Goal: Task Accomplishment & Management: Manage account settings

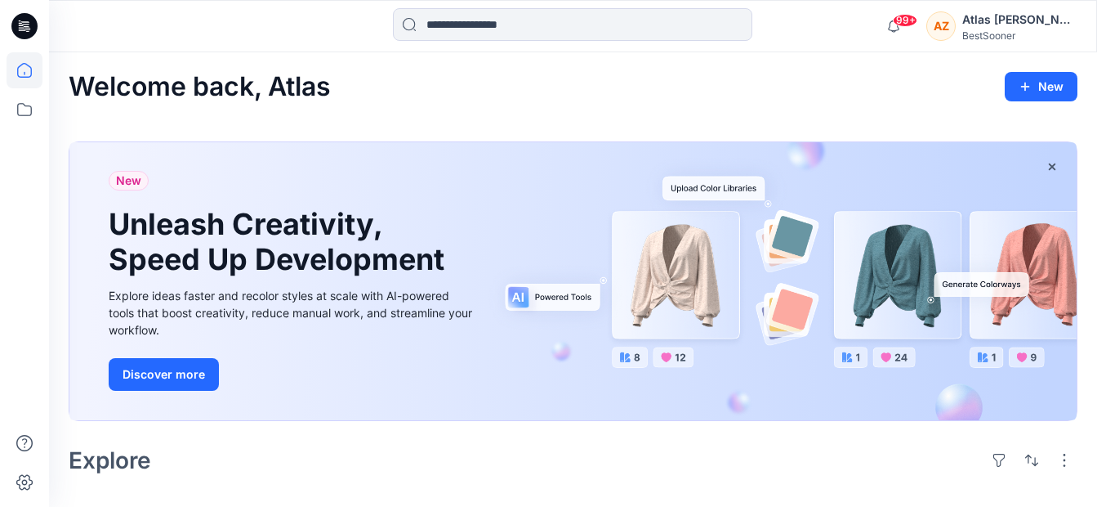
scroll to position [409, 0]
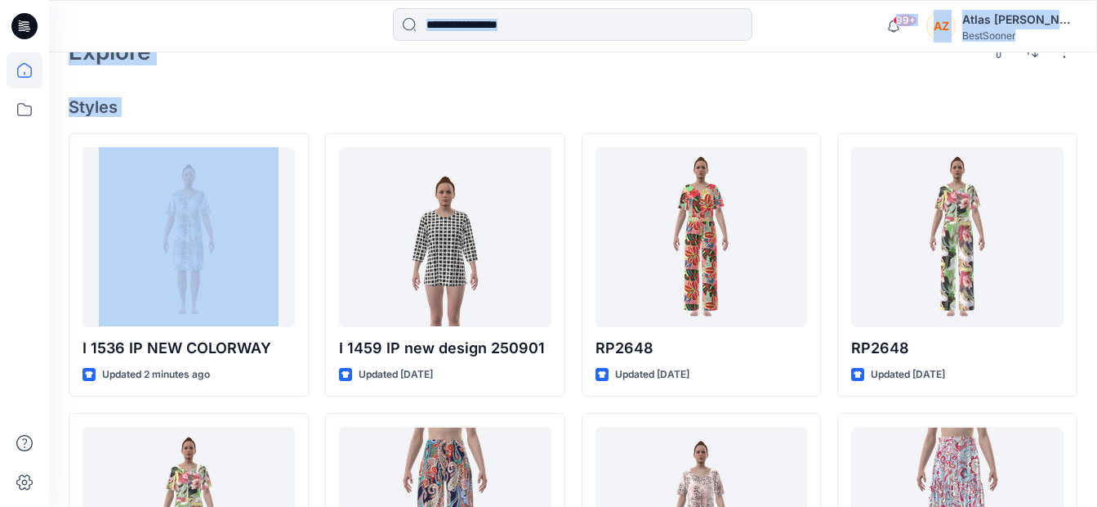
click at [297, 87] on div "Welcome back, Atlas New New Unleash Creativity, Speed Up Development Explore id…" at bounding box center [573, 339] width 1048 height 1391
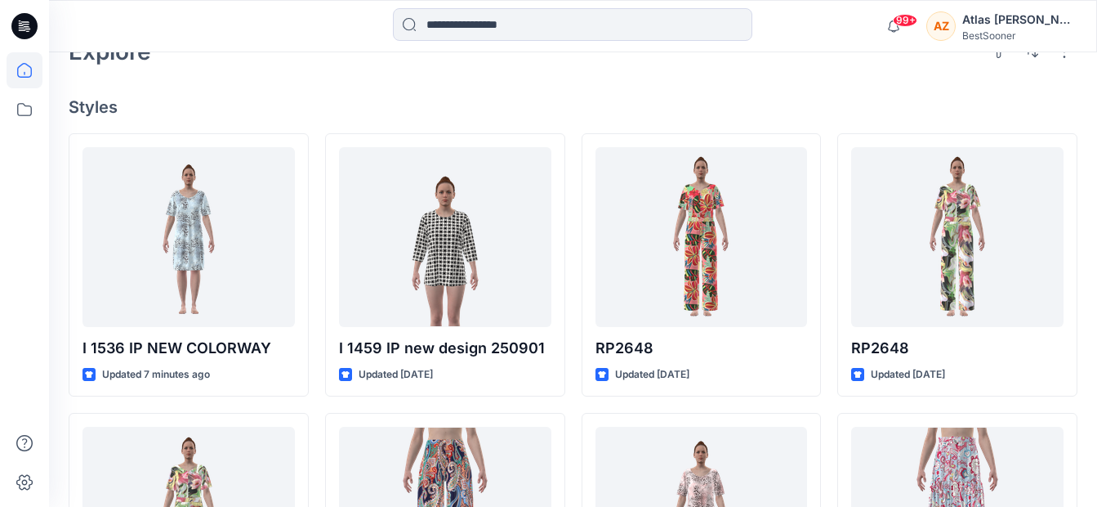
click at [36, 226] on div at bounding box center [25, 279] width 36 height 454
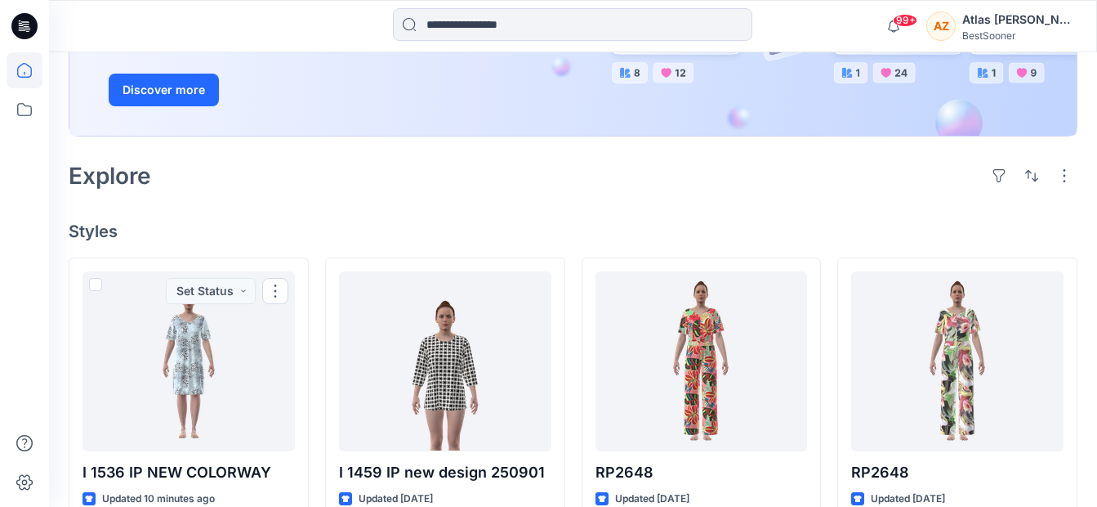
scroll to position [82, 0]
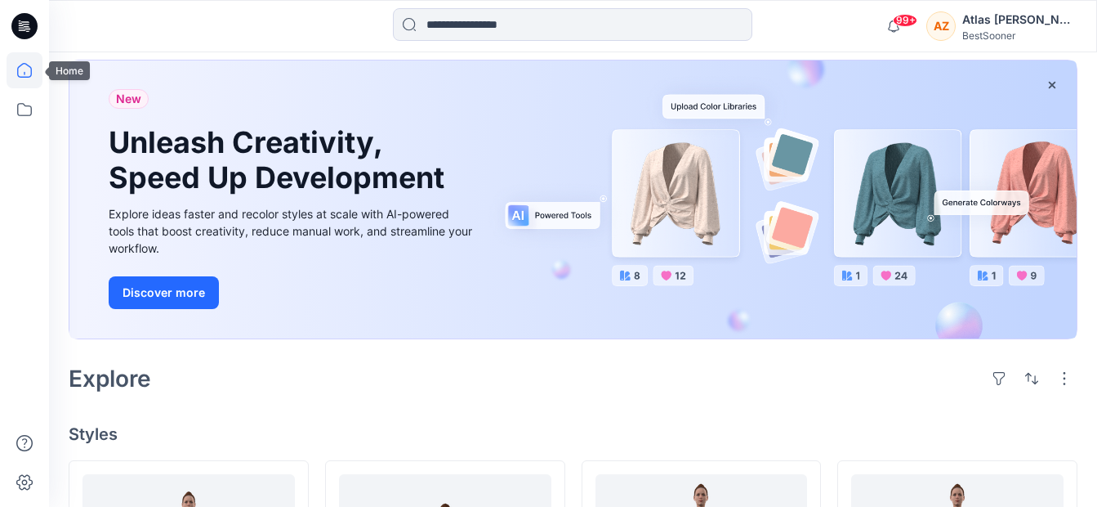
click at [33, 74] on icon at bounding box center [25, 70] width 36 height 36
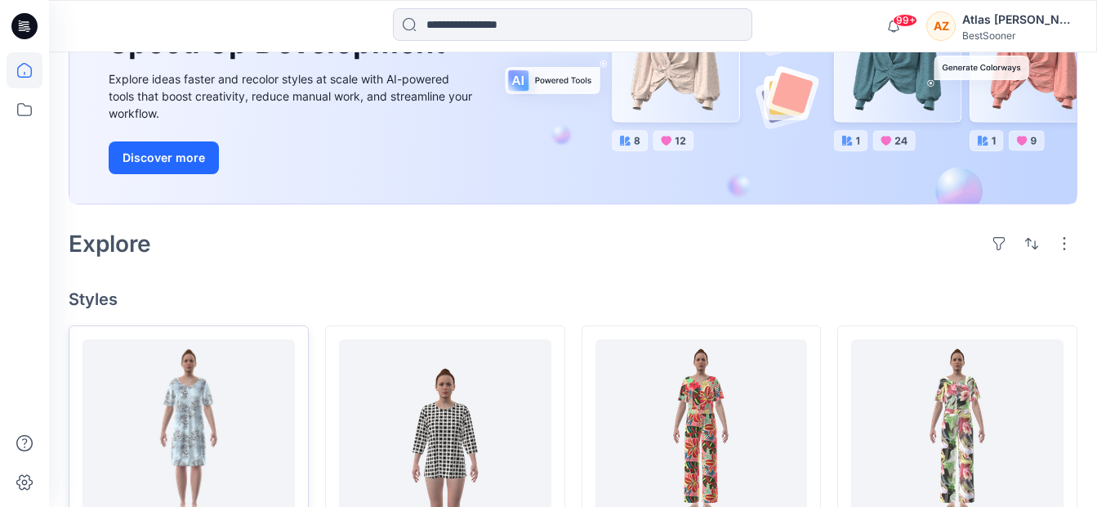
scroll to position [327, 0]
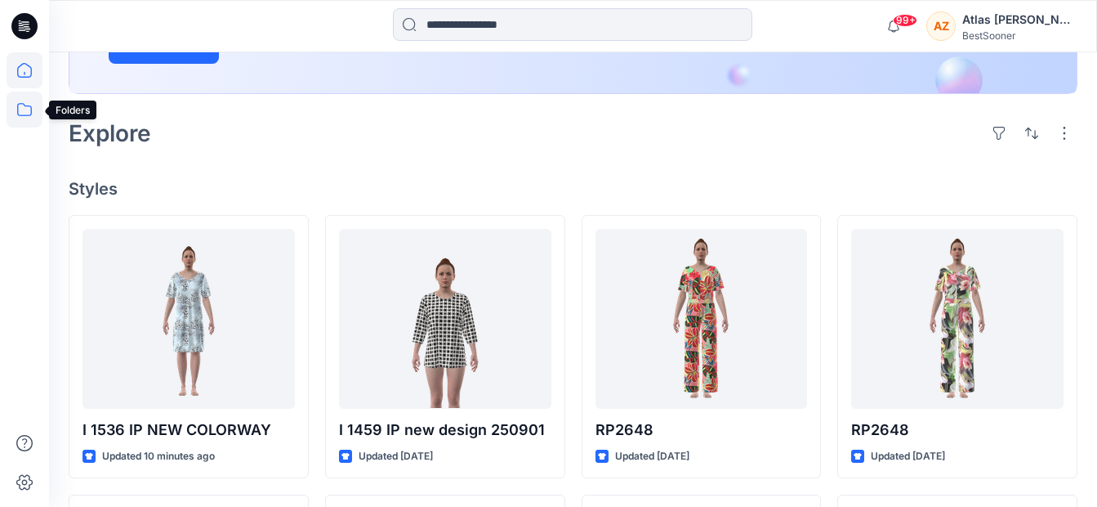
click at [32, 105] on icon at bounding box center [25, 110] width 36 height 36
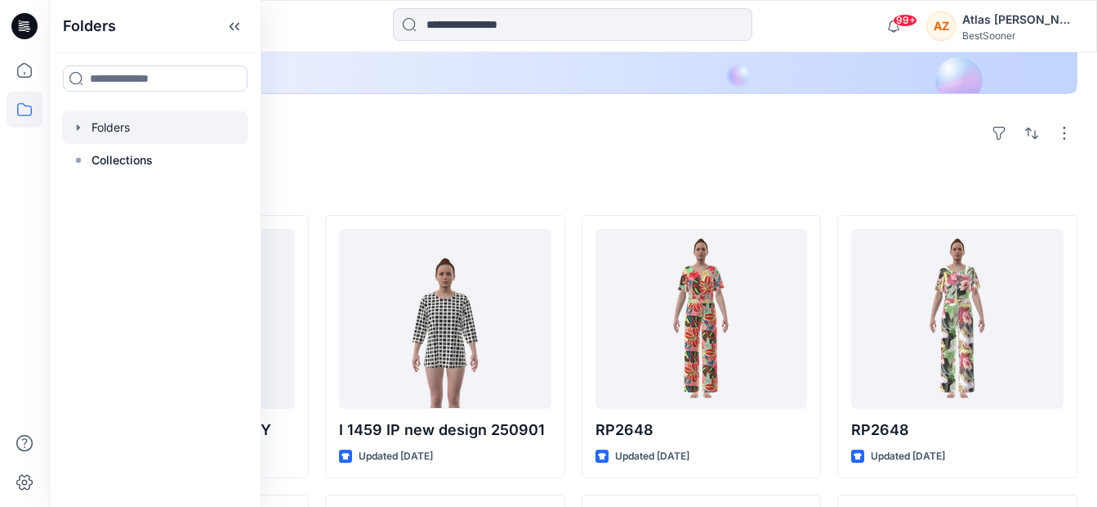
click at [127, 123] on div at bounding box center [155, 127] width 186 height 33
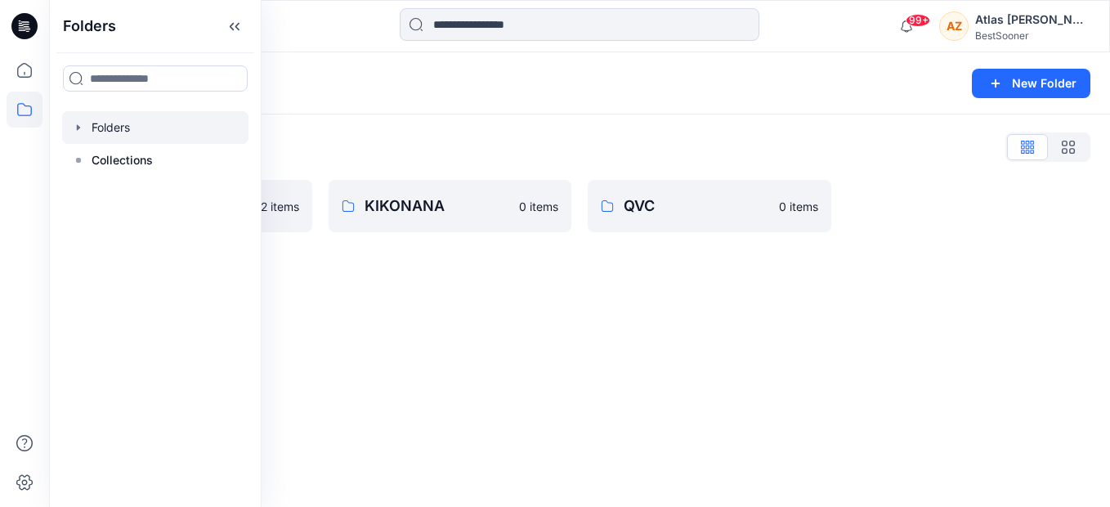
click at [491, 395] on div "Folders New Folder Folders List HSE 2 items KIKONANA 0 items QVC 0 items" at bounding box center [579, 279] width 1061 height 454
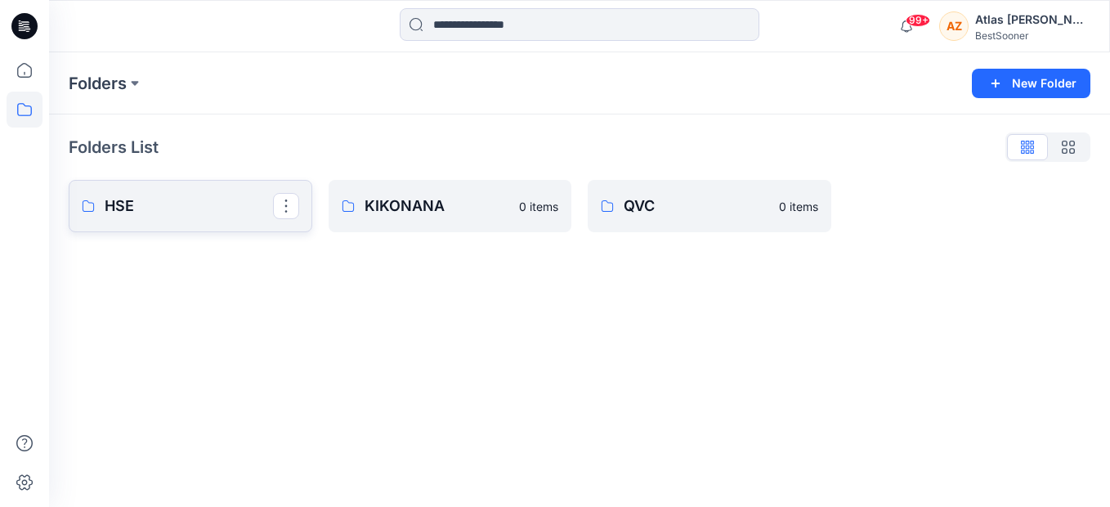
click at [146, 199] on p "HSE" at bounding box center [189, 205] width 168 height 23
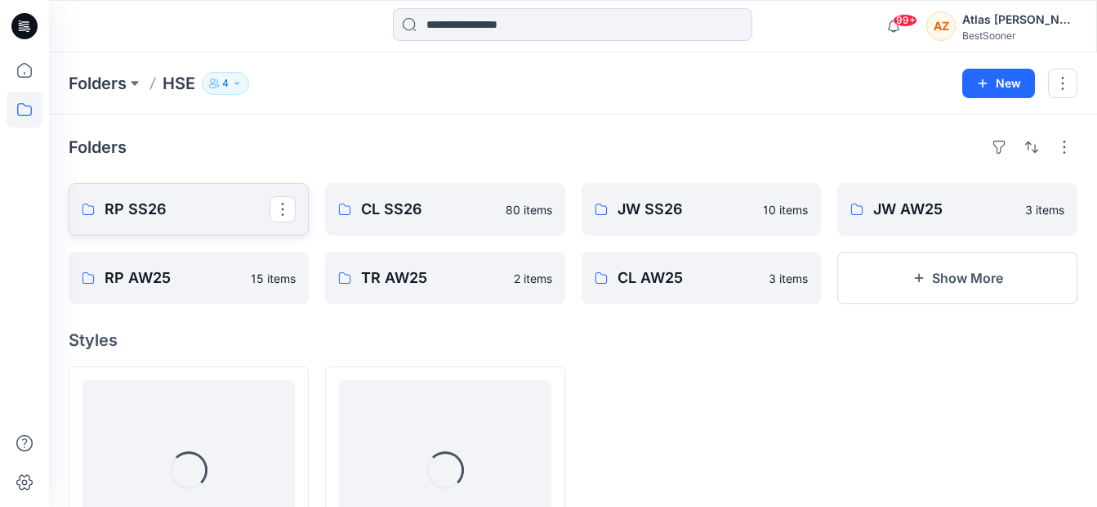
click at [160, 208] on p "RP SS26" at bounding box center [187, 209] width 165 height 23
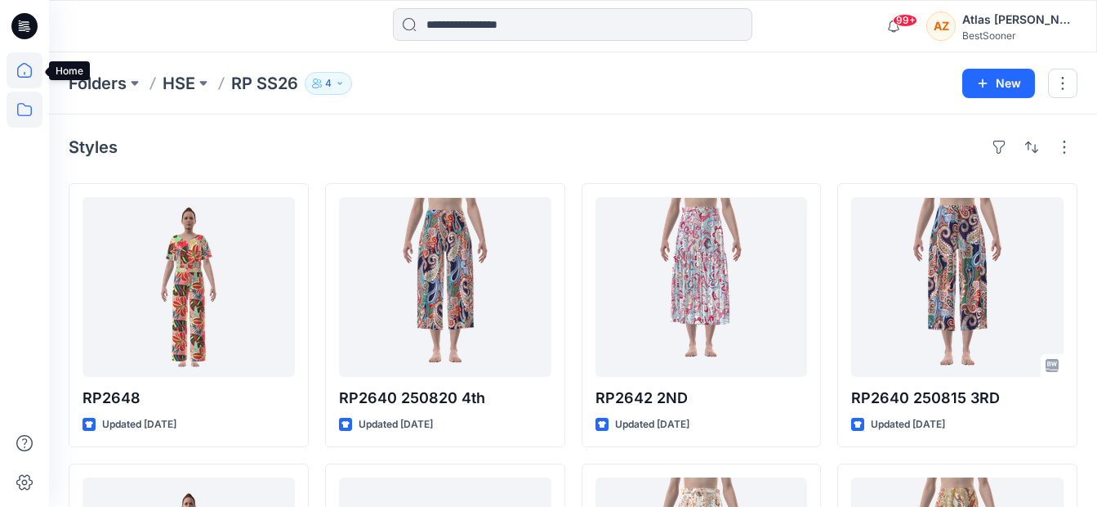
click at [24, 72] on icon at bounding box center [25, 70] width 36 height 36
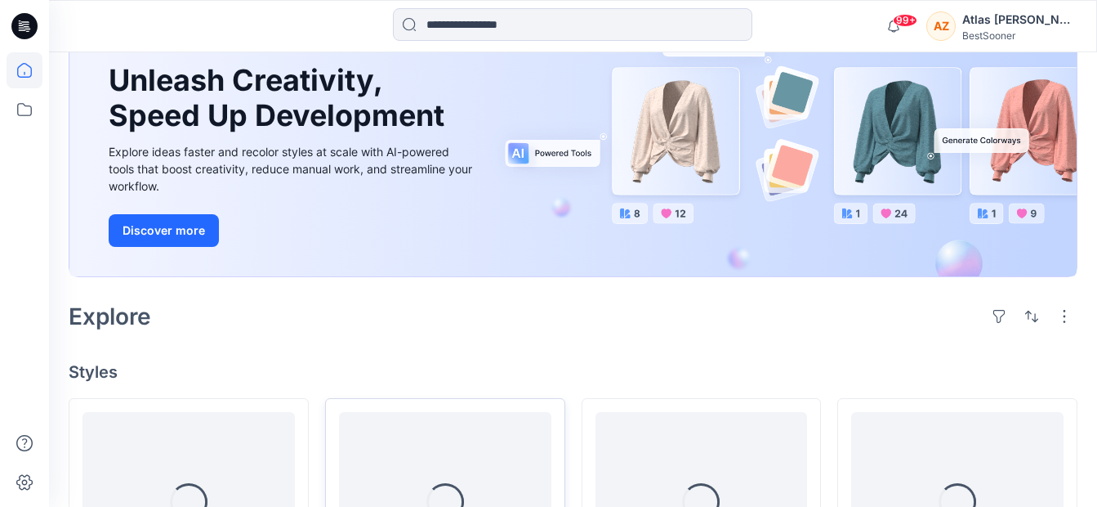
scroll to position [409, 0]
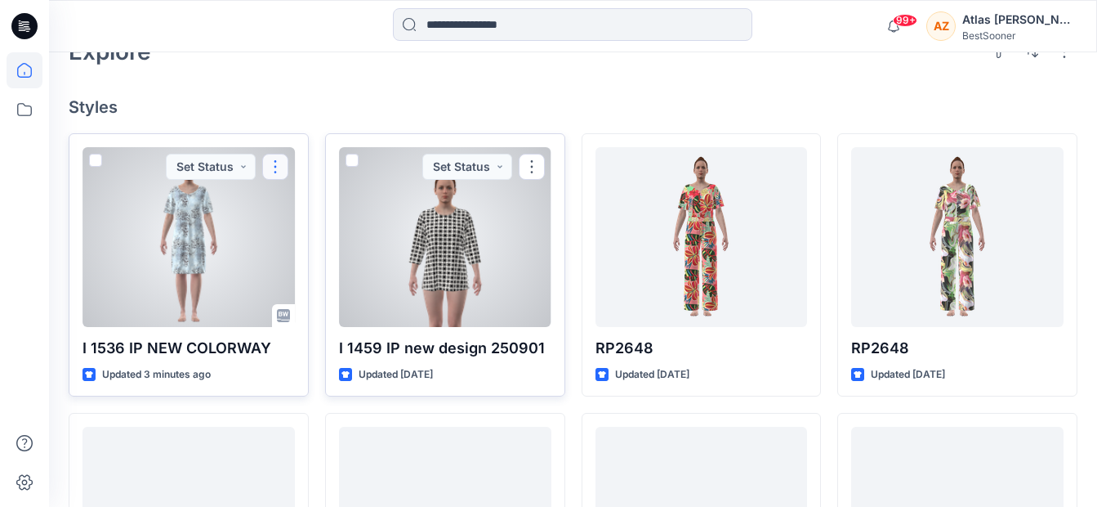
click at [273, 163] on button "button" at bounding box center [275, 167] width 26 height 26
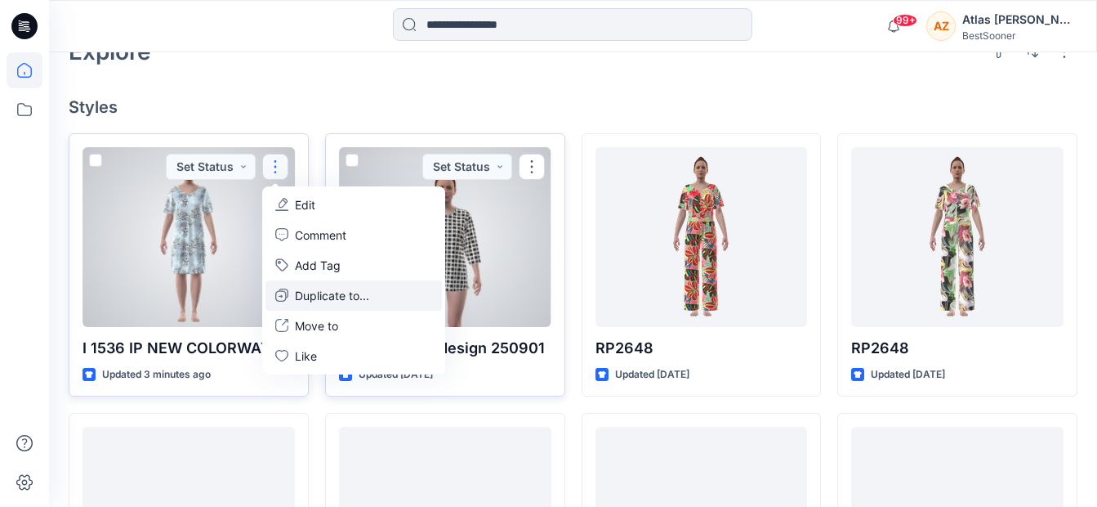
click at [333, 292] on p "Duplicate to..." at bounding box center [332, 295] width 74 height 17
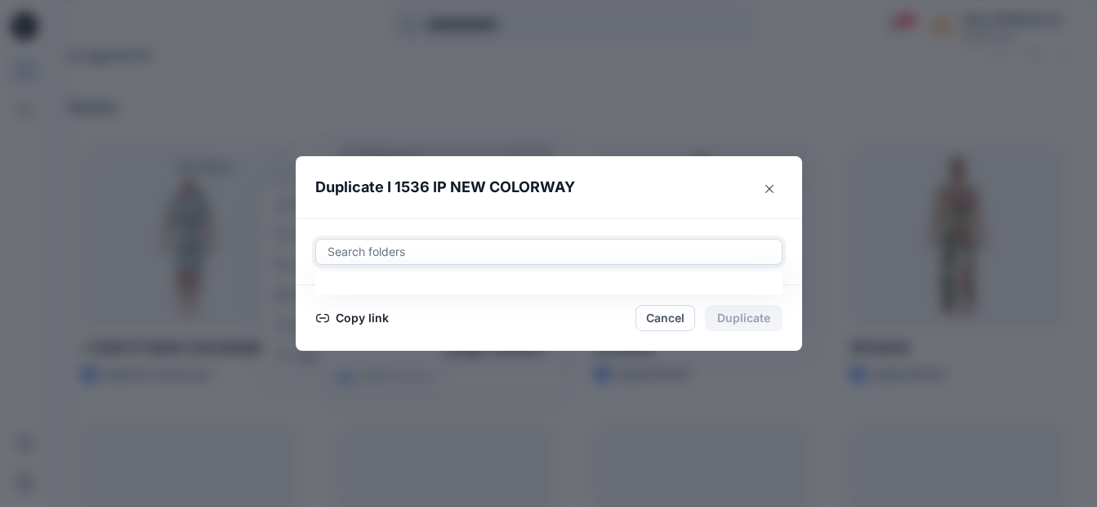
click at [415, 244] on div at bounding box center [549, 252] width 446 height 20
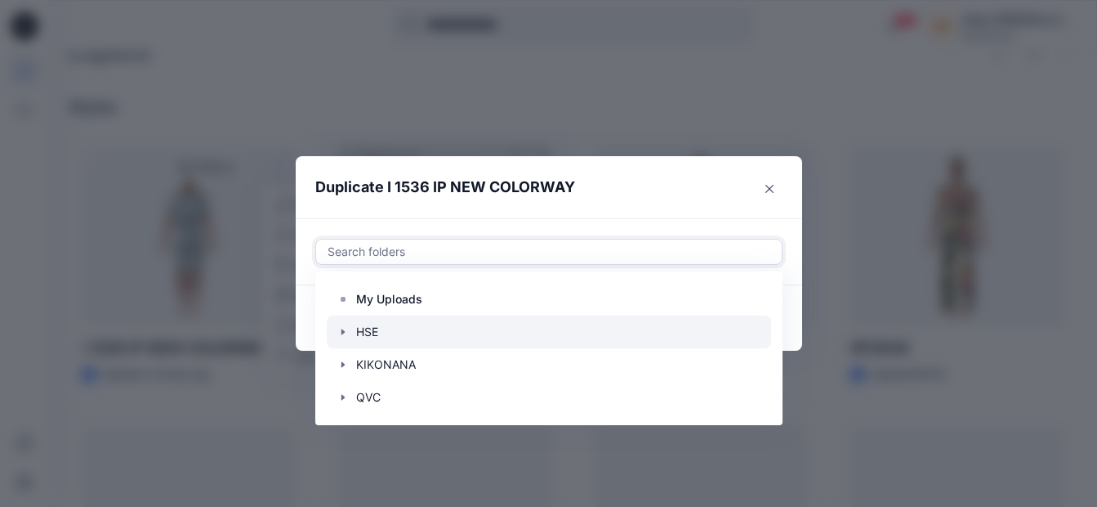
click at [418, 328] on div at bounding box center [549, 331] width 445 height 33
click at [346, 337] on icon "button" at bounding box center [343, 331] width 13 height 13
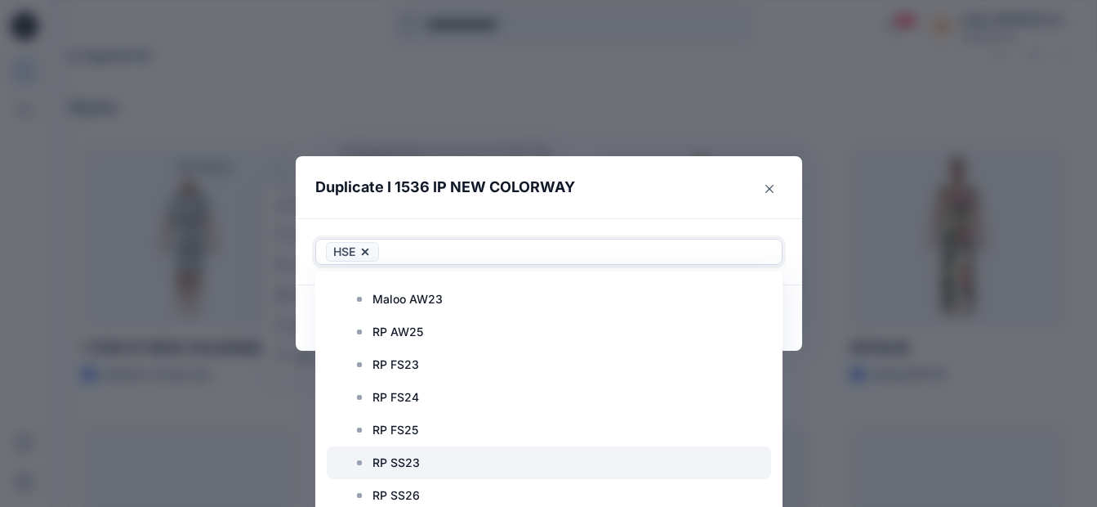
scroll to position [735, 0]
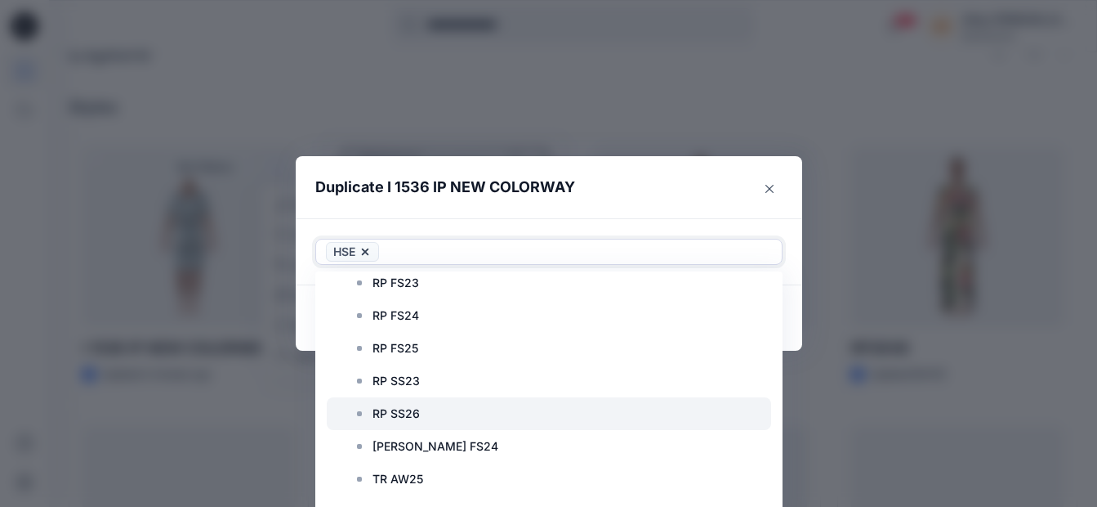
click at [413, 413] on p "RP SS26" at bounding box center [396, 414] width 47 height 20
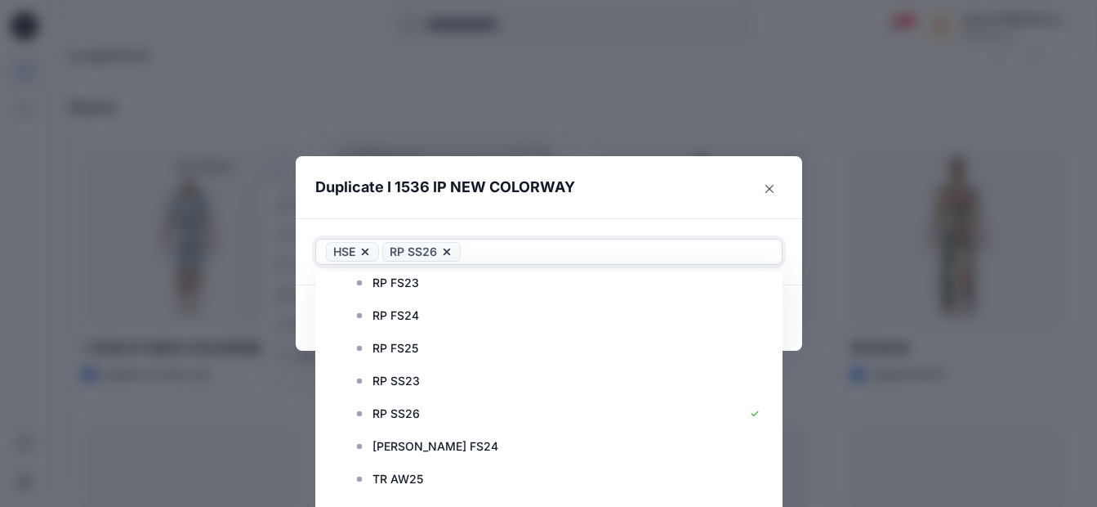
click at [798, 338] on footer "Copy link Cancel Duplicate" at bounding box center [549, 317] width 507 height 65
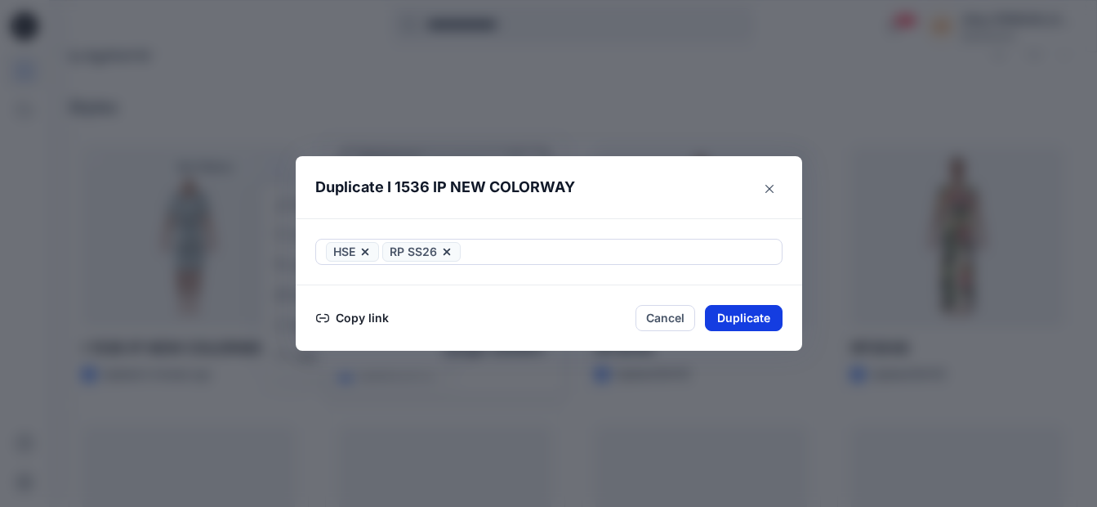
click at [753, 325] on button "Duplicate" at bounding box center [744, 318] width 78 height 26
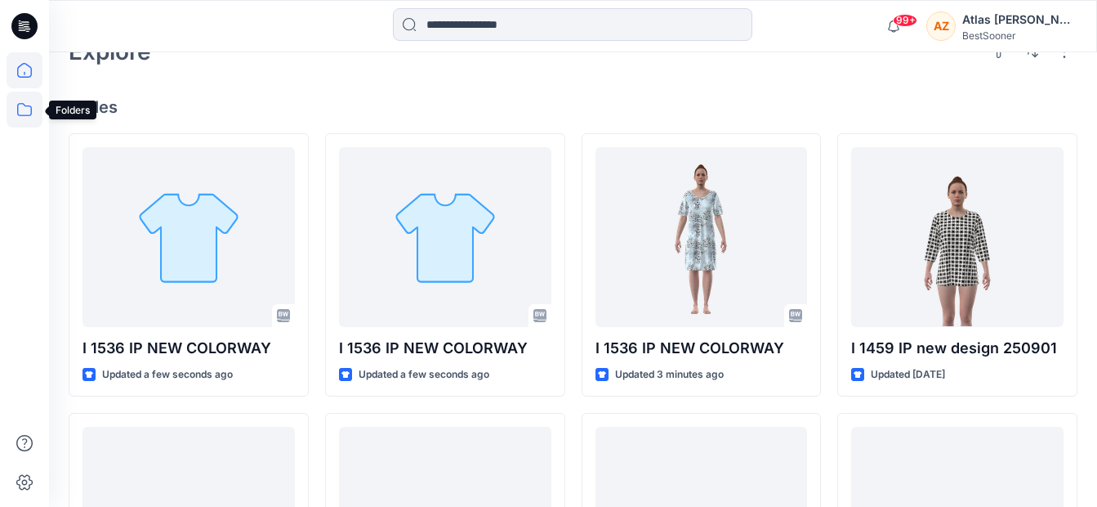
click at [16, 105] on icon at bounding box center [25, 110] width 36 height 36
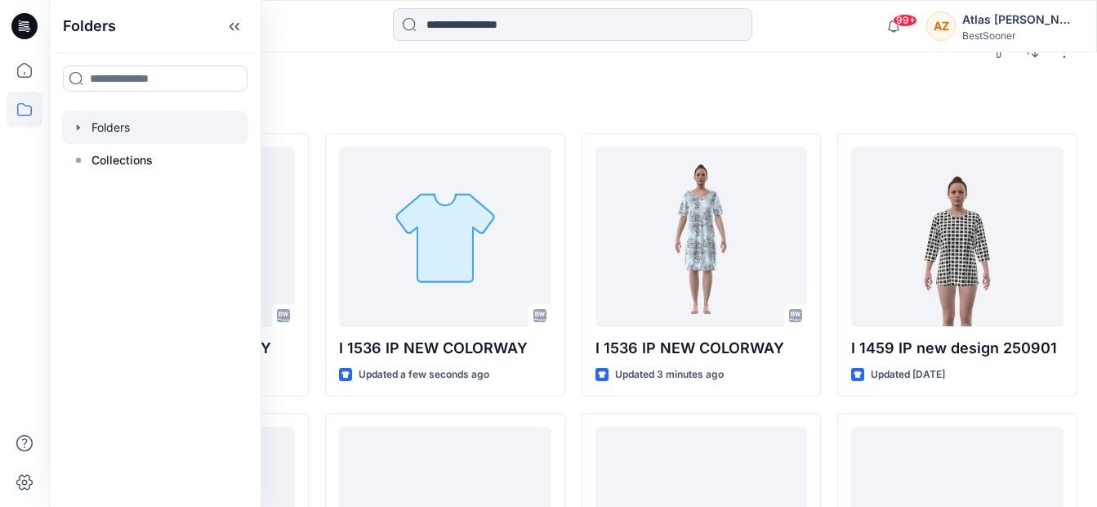
click at [98, 129] on div at bounding box center [155, 127] width 186 height 33
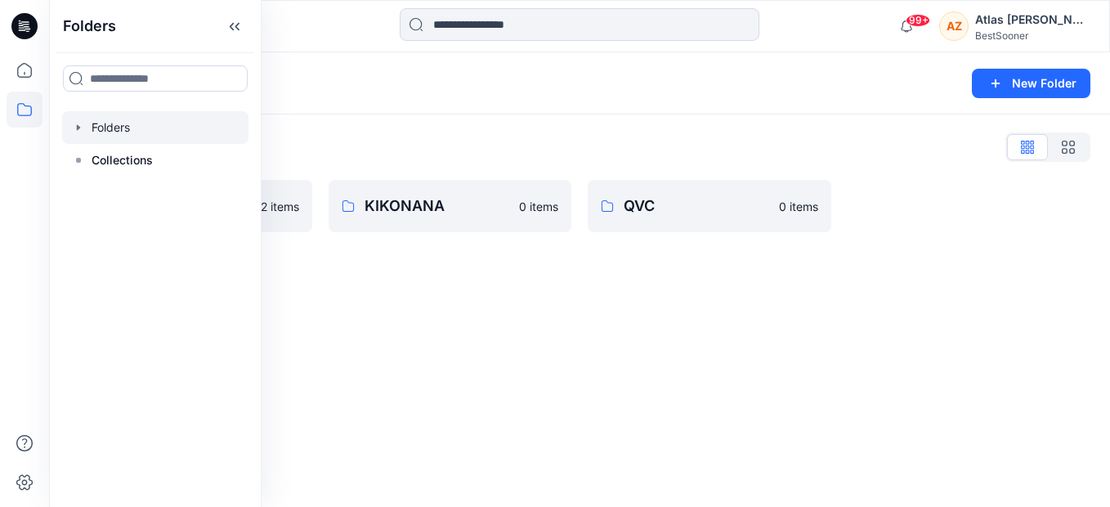
drag, startPoint x: 521, startPoint y: 336, endPoint x: 435, endPoint y: 305, distance: 91.2
click at [489, 326] on div "Folders New Folder Folders List HSE 2 items KIKONANA 0 items QVC 0 items" at bounding box center [579, 279] width 1061 height 454
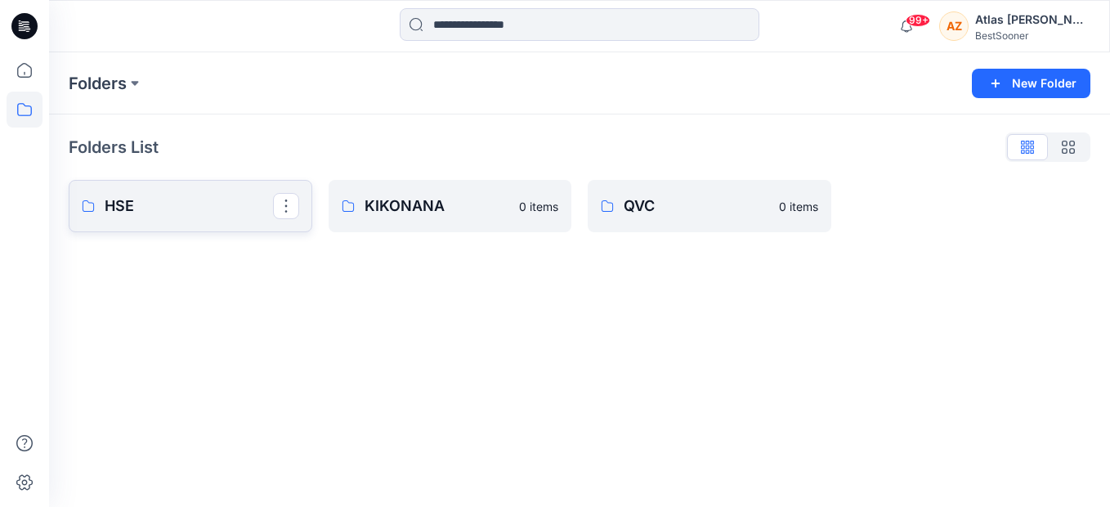
click at [198, 196] on p "HSE" at bounding box center [189, 205] width 168 height 23
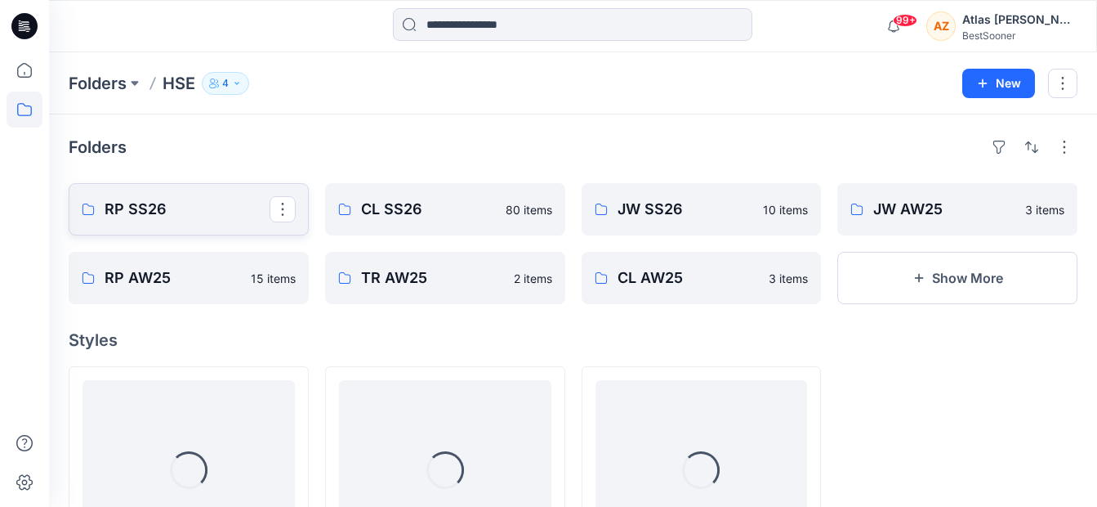
click at [203, 199] on p "RP SS26" at bounding box center [187, 209] width 165 height 23
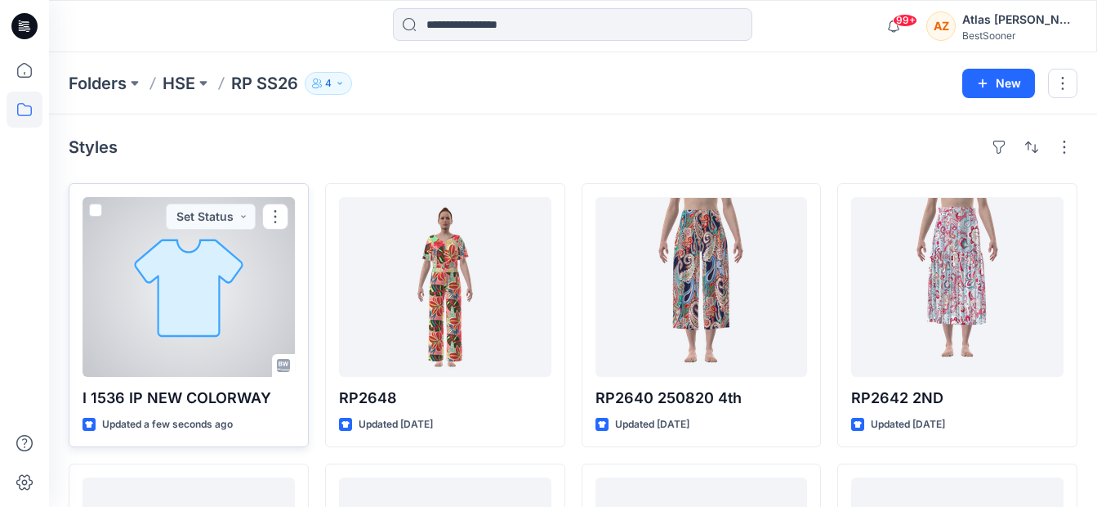
click at [224, 322] on div at bounding box center [189, 287] width 212 height 180
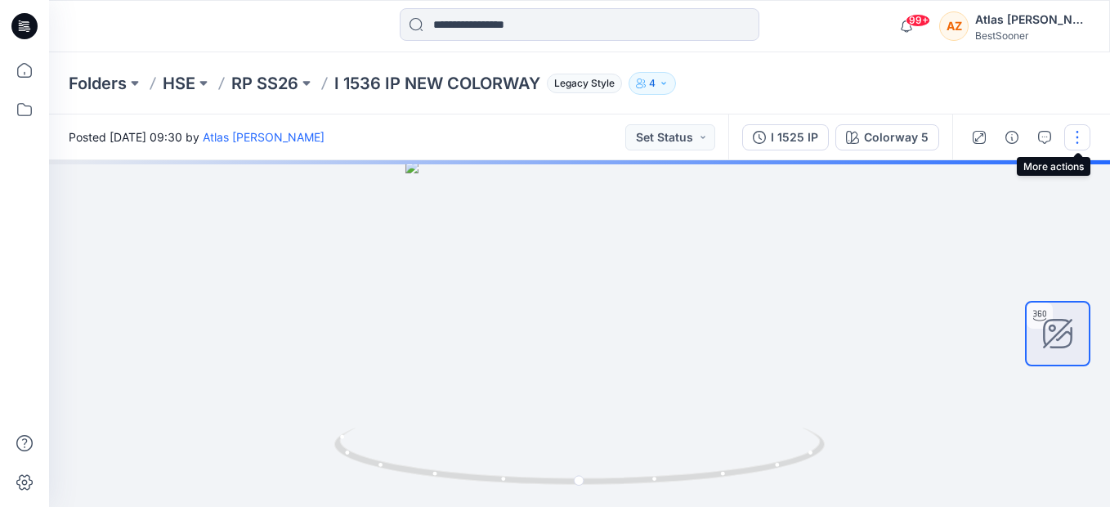
click at [1078, 132] on button "button" at bounding box center [1077, 137] width 26 height 26
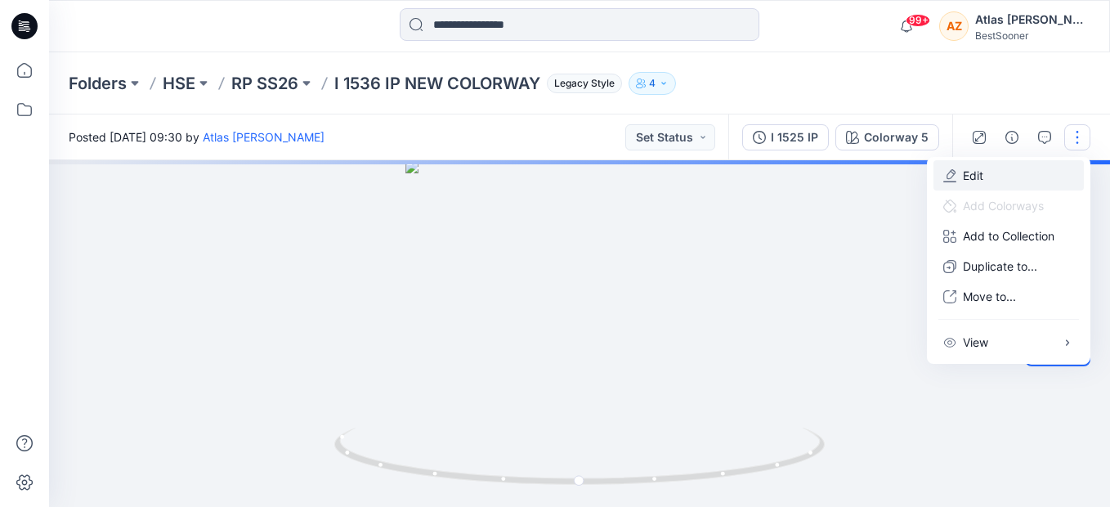
click at [1036, 173] on button "Edit" at bounding box center [1008, 175] width 150 height 30
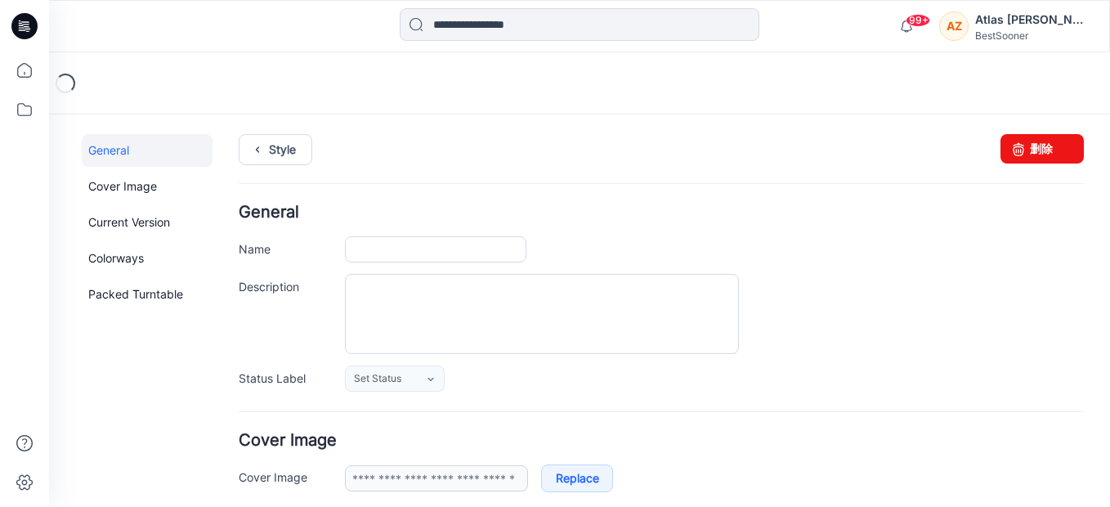
type input "**********"
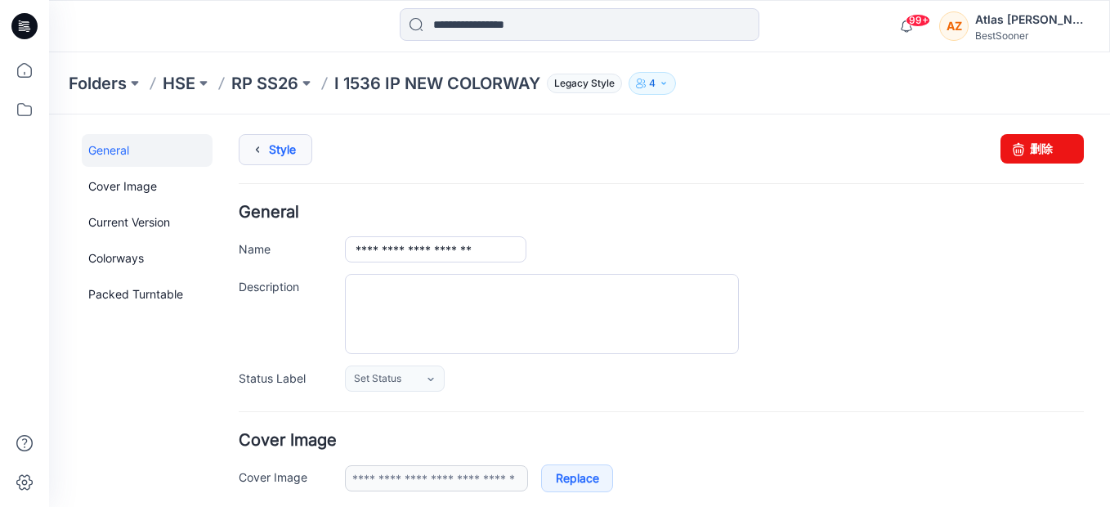
click at [258, 147] on icon at bounding box center [257, 149] width 23 height 29
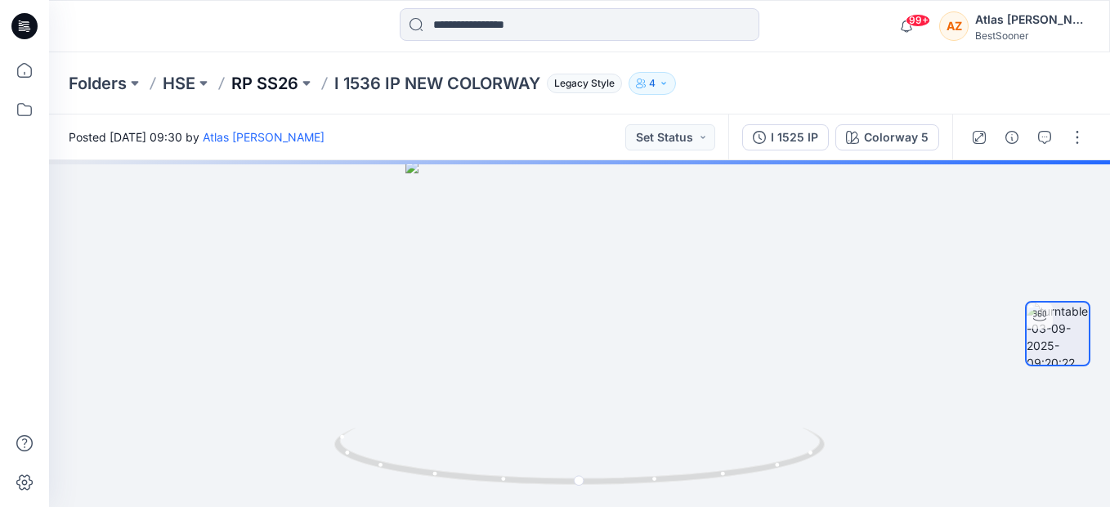
click at [285, 77] on p "RP SS26" at bounding box center [264, 83] width 67 height 23
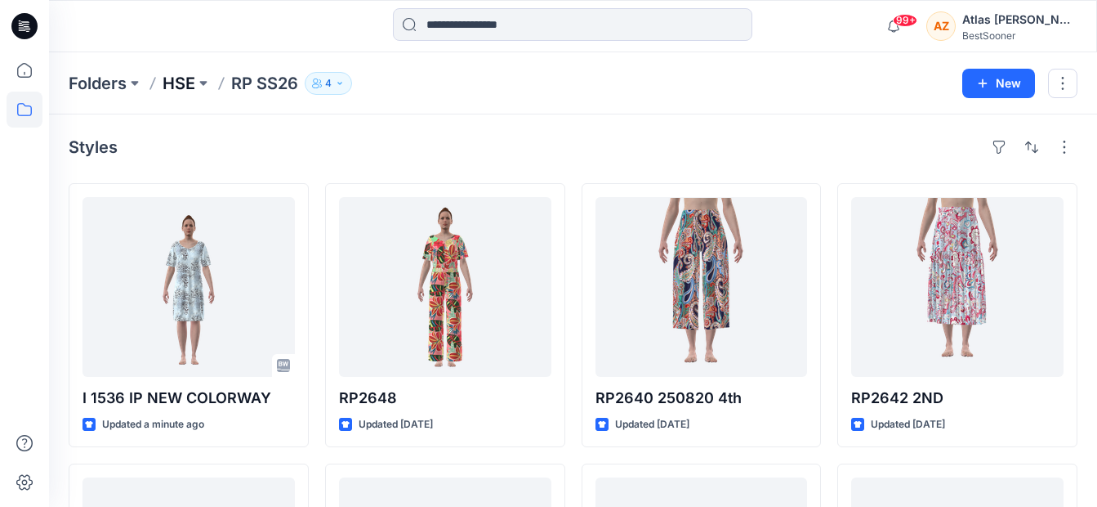
click at [172, 78] on p "HSE" at bounding box center [179, 83] width 33 height 23
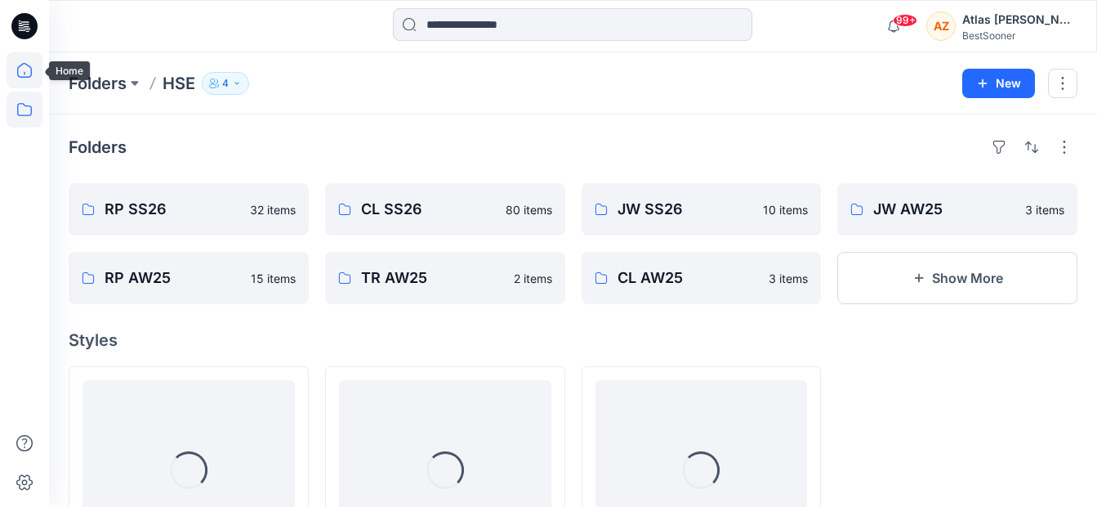
click at [22, 77] on icon at bounding box center [24, 70] width 15 height 15
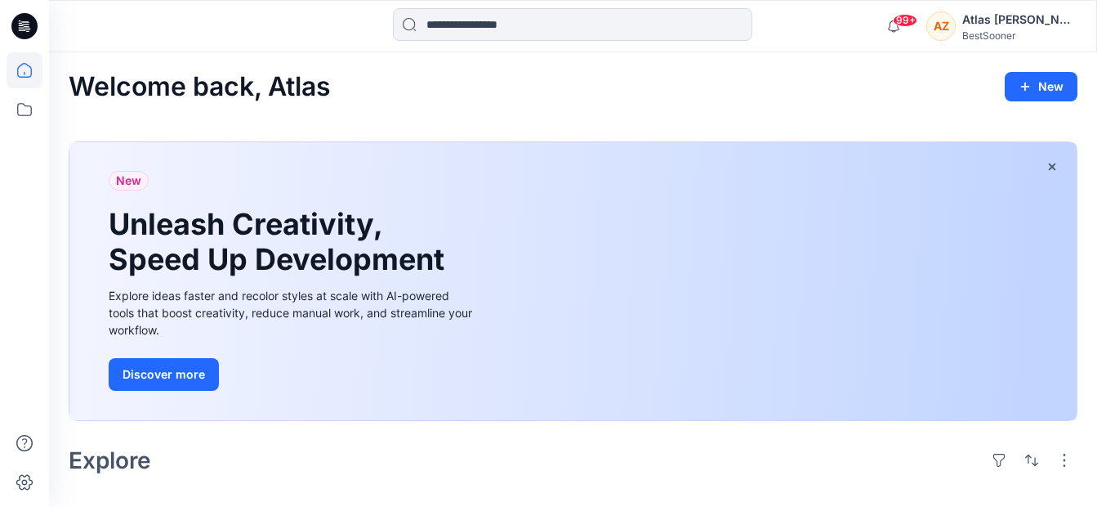
scroll to position [409, 0]
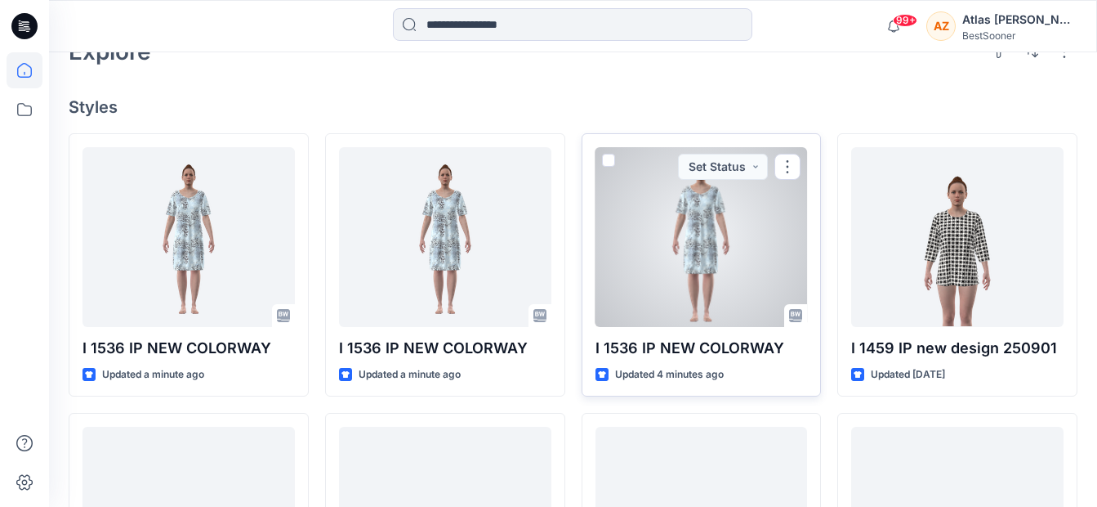
click at [726, 268] on div at bounding box center [702, 237] width 212 height 180
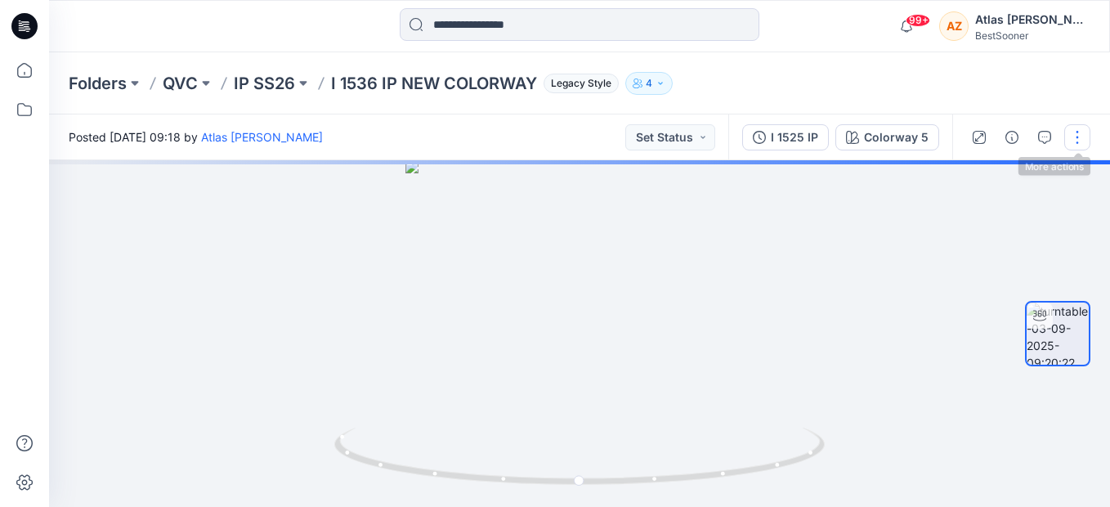
click at [1077, 133] on button "button" at bounding box center [1077, 137] width 26 height 26
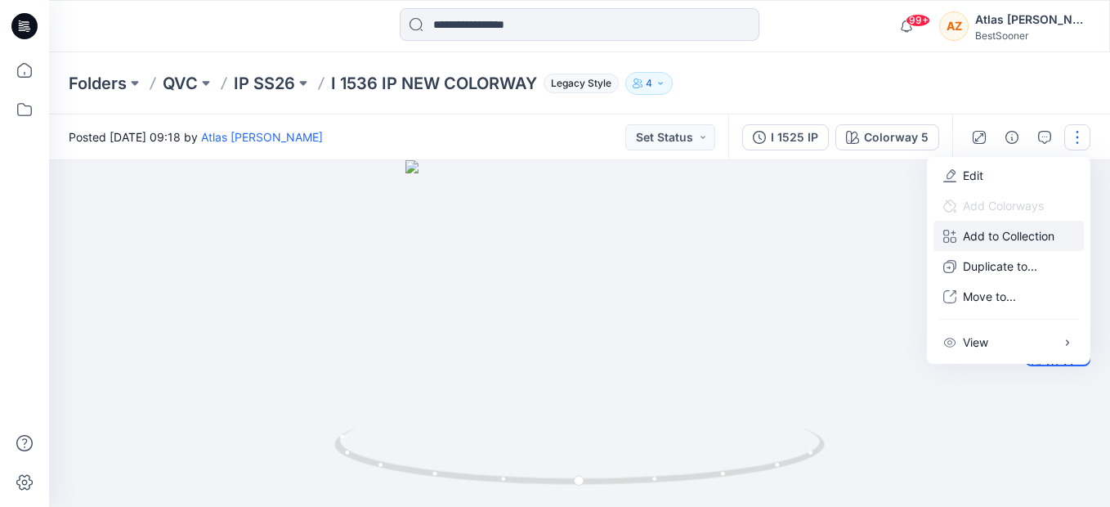
click at [1008, 239] on p "Add to Collection" at bounding box center [1009, 235] width 92 height 17
click at [854, 252] on button "New Collection" at bounding box center [835, 239] width 176 height 30
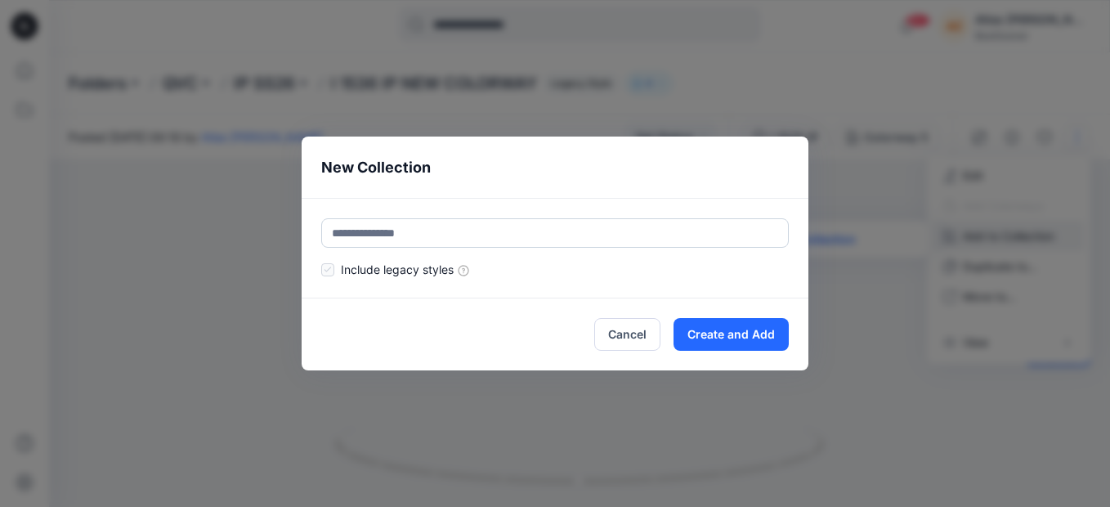
click at [369, 238] on input "text" at bounding box center [554, 232] width 467 height 29
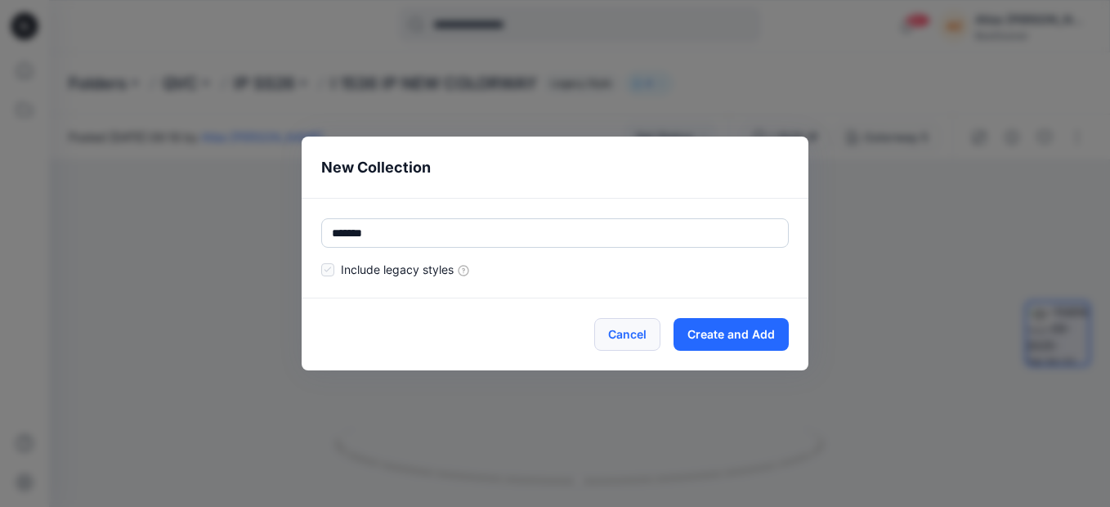
type input "*******"
click at [620, 325] on button "Cancel" at bounding box center [627, 334] width 66 height 33
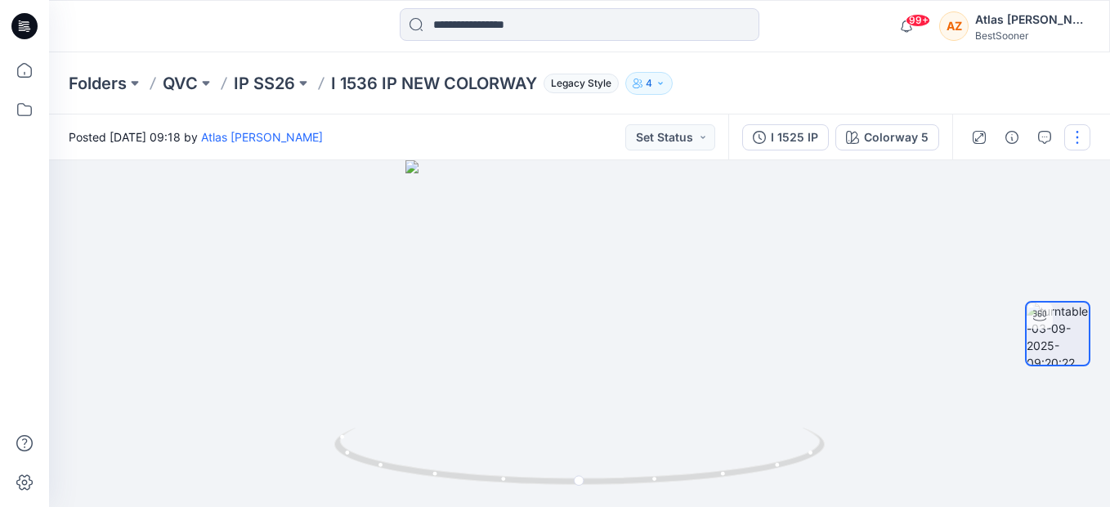
click at [1077, 132] on button "button" at bounding box center [1077, 137] width 26 height 26
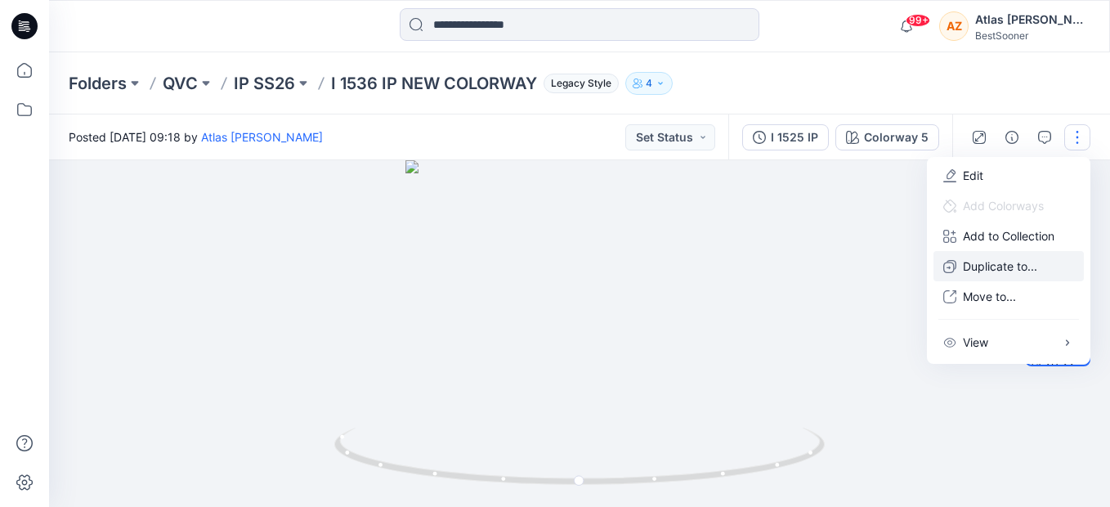
click at [1010, 266] on p "Duplicate to..." at bounding box center [1000, 265] width 74 height 17
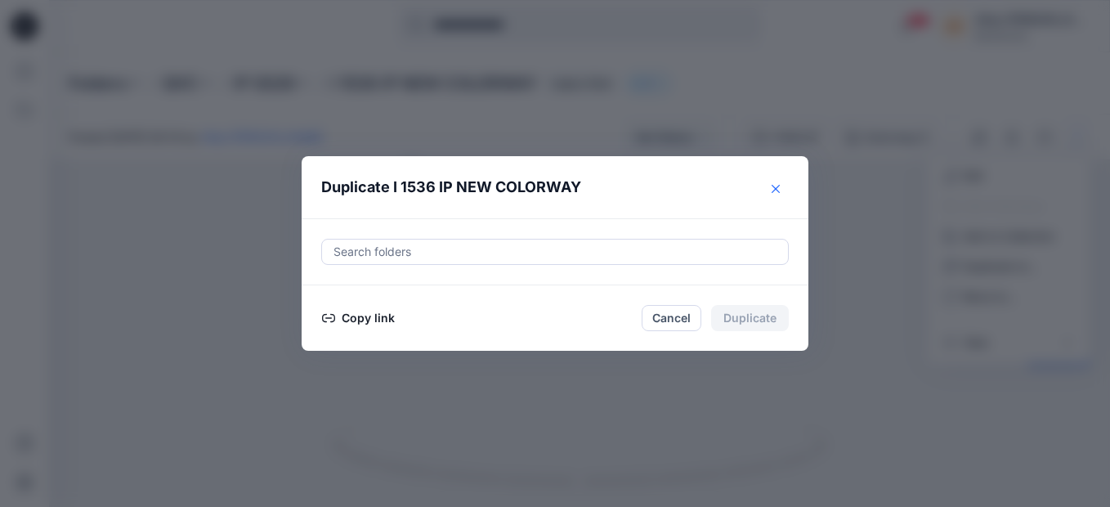
click at [771, 185] on button "Close" at bounding box center [775, 189] width 26 height 26
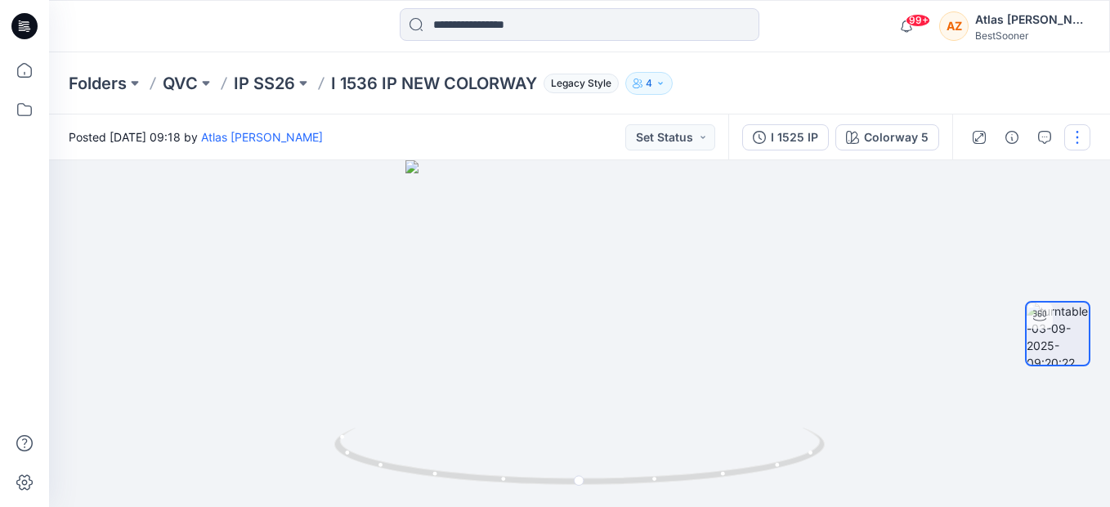
click at [1079, 146] on button "button" at bounding box center [1077, 137] width 26 height 26
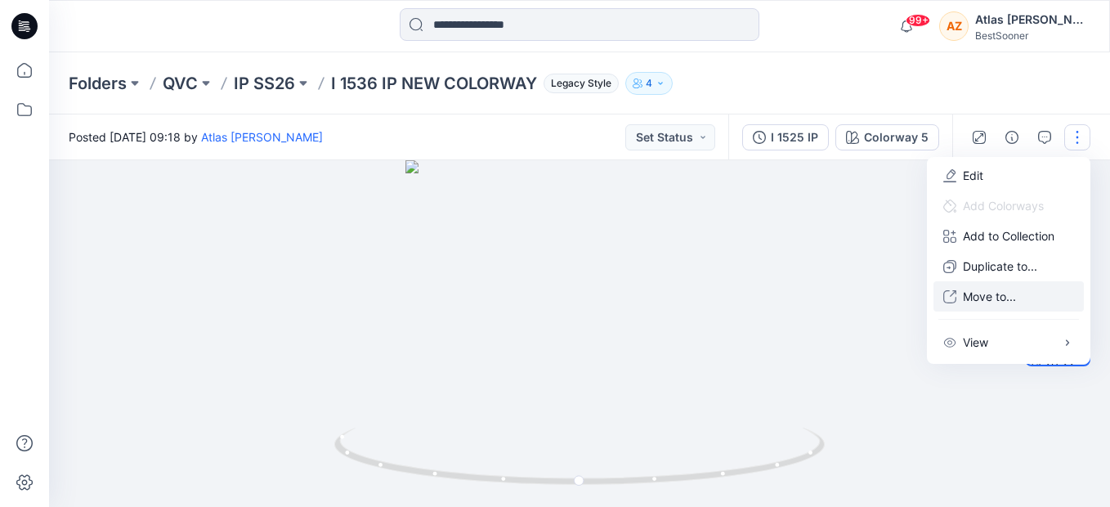
click at [990, 300] on p "Move to..." at bounding box center [989, 296] width 53 height 17
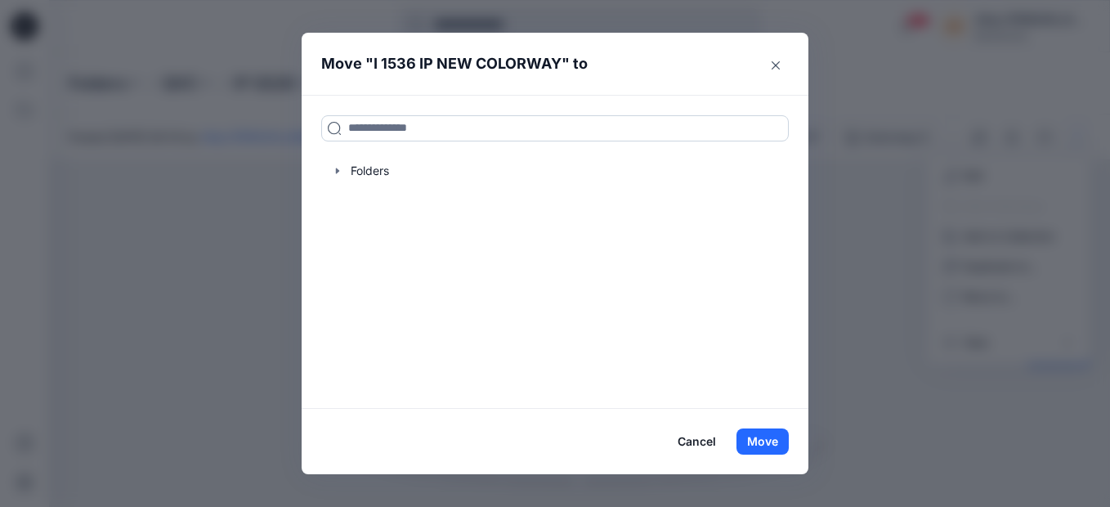
click at [424, 124] on input at bounding box center [554, 128] width 467 height 26
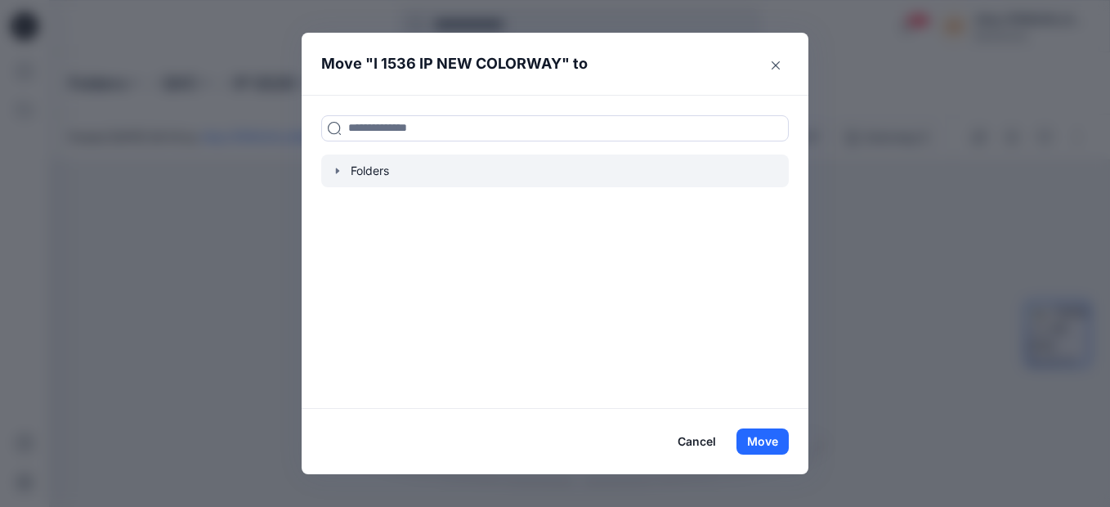
click at [381, 166] on div at bounding box center [554, 170] width 467 height 33
click at [337, 172] on icon "button" at bounding box center [337, 171] width 3 height 6
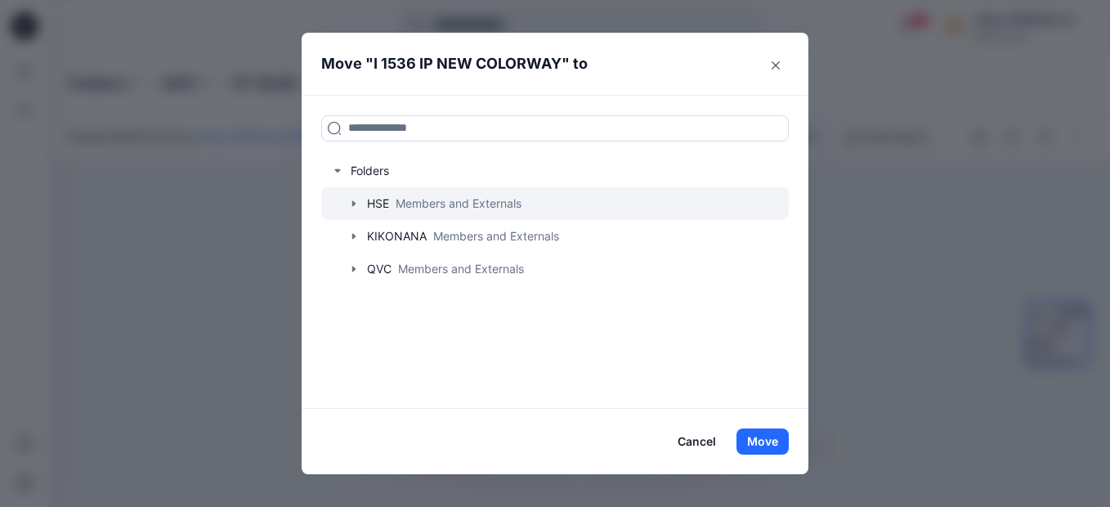
click at [385, 200] on div at bounding box center [554, 203] width 467 height 33
click at [355, 195] on div at bounding box center [554, 203] width 467 height 33
click at [360, 207] on icon "button" at bounding box center [353, 203] width 13 height 13
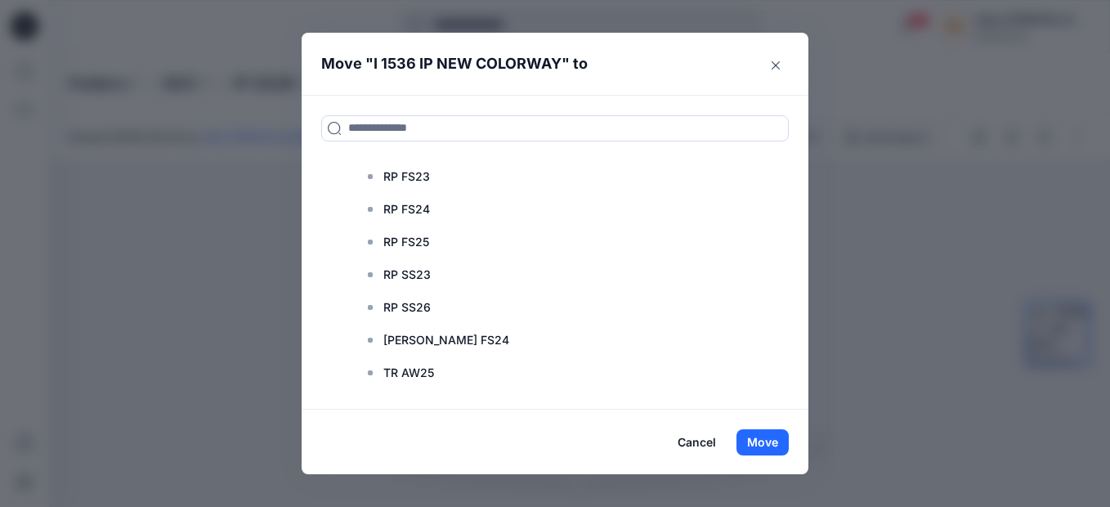
scroll to position [735, 0]
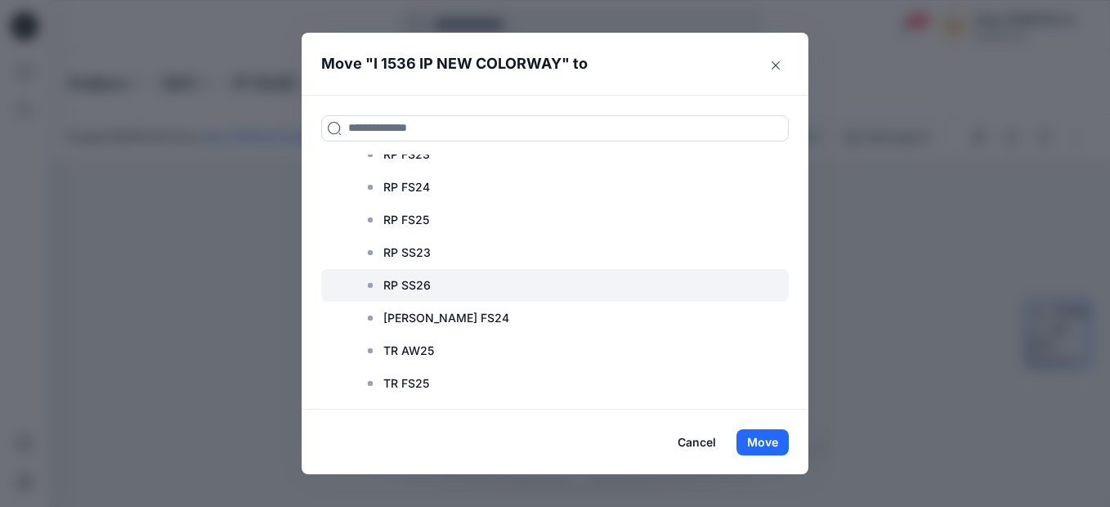
click at [410, 289] on p "RP SS26" at bounding box center [406, 285] width 47 height 20
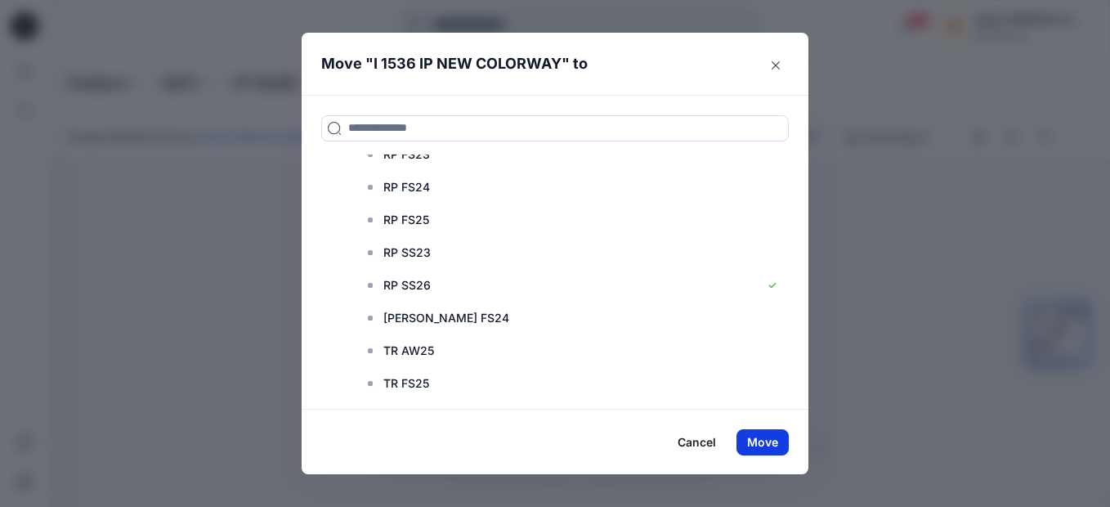
click at [779, 448] on button "Move" at bounding box center [762, 442] width 52 height 26
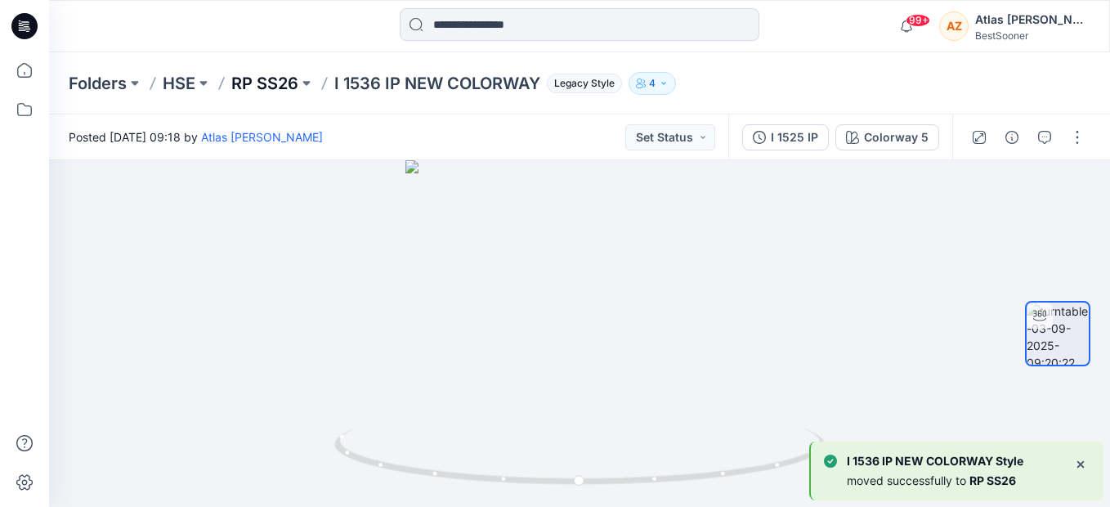
click at [287, 83] on p "RP SS26" at bounding box center [264, 83] width 67 height 23
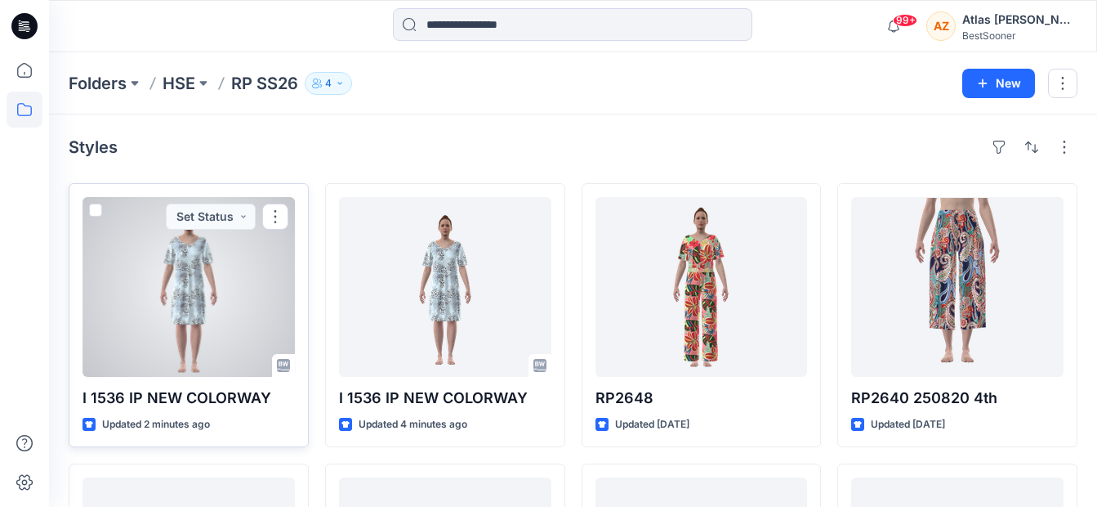
click at [256, 302] on div at bounding box center [189, 287] width 212 height 180
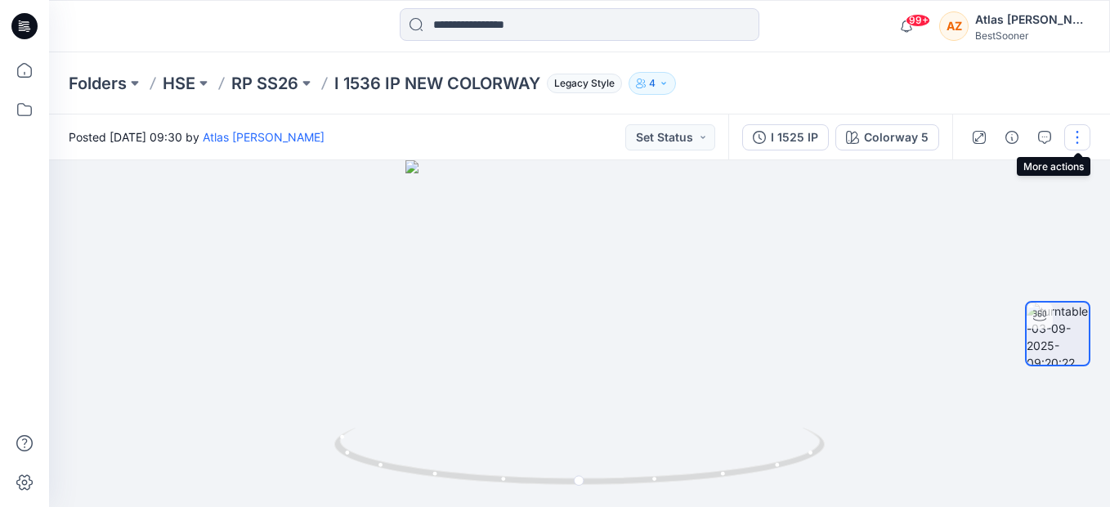
click at [1066, 132] on button "button" at bounding box center [1077, 137] width 26 height 26
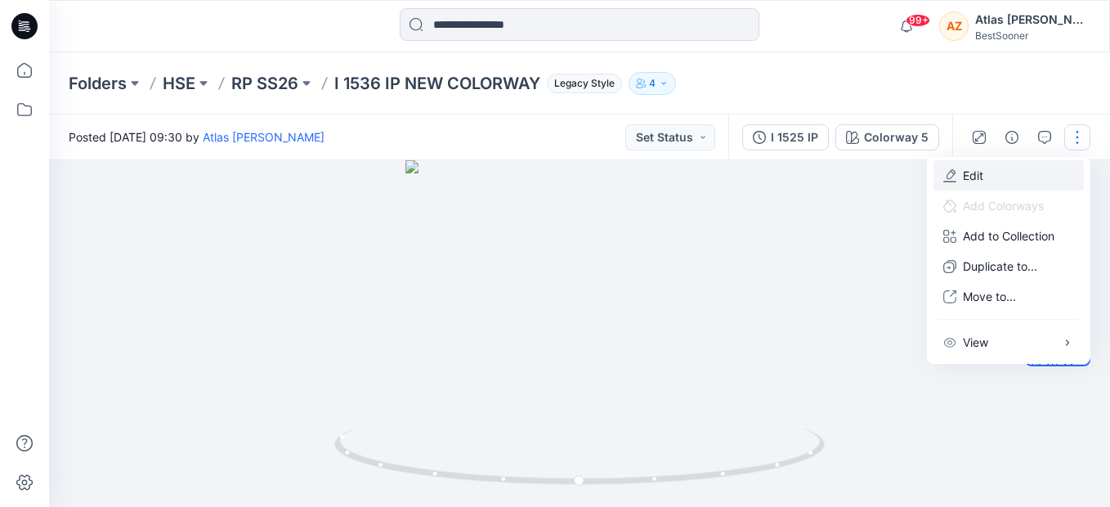
click at [1004, 179] on button "Edit" at bounding box center [1008, 175] width 150 height 30
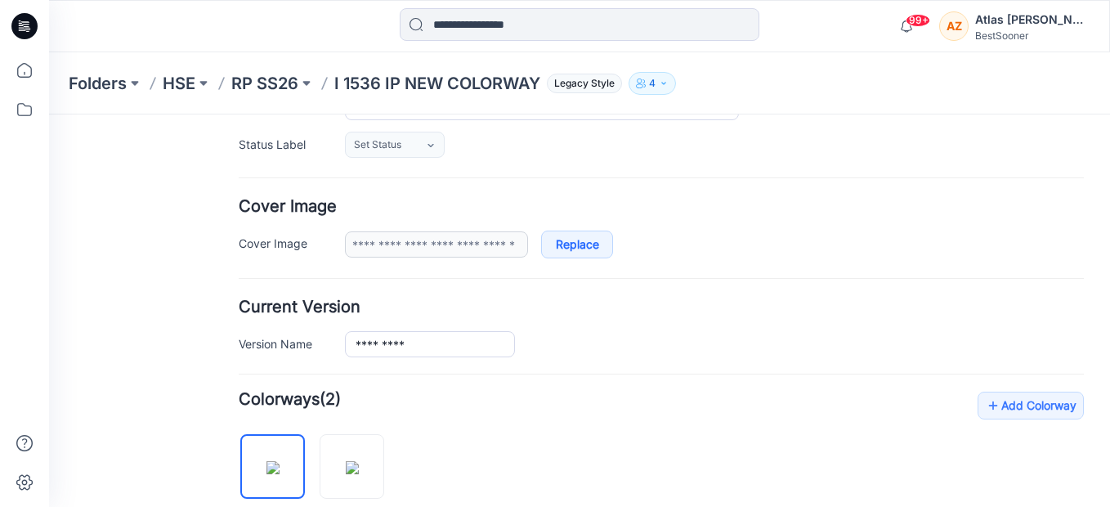
scroll to position [409, 0]
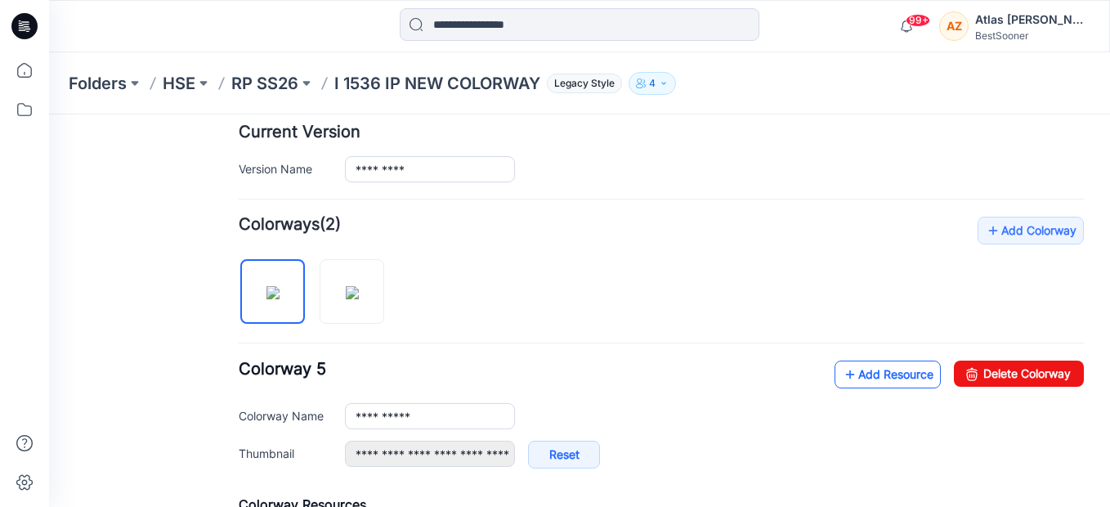
click at [914, 370] on link "Add Resource" at bounding box center [887, 374] width 106 height 28
click at [355, 299] on img at bounding box center [352, 292] width 13 height 13
type input "**********"
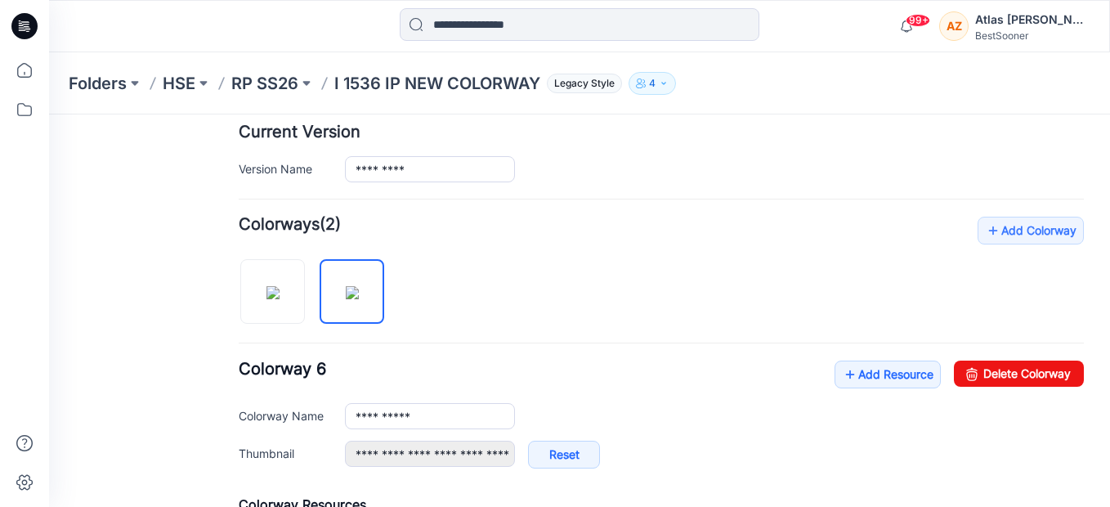
click at [816, 355] on div "**********" at bounding box center [661, 392] width 845 height 350
click at [842, 364] on icon at bounding box center [850, 374] width 16 height 26
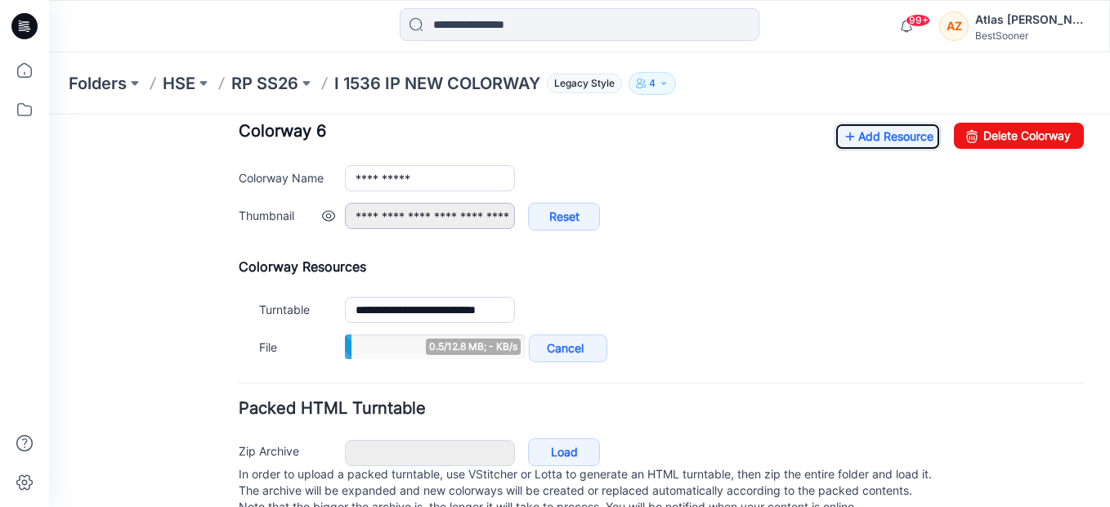
scroll to position [654, 0]
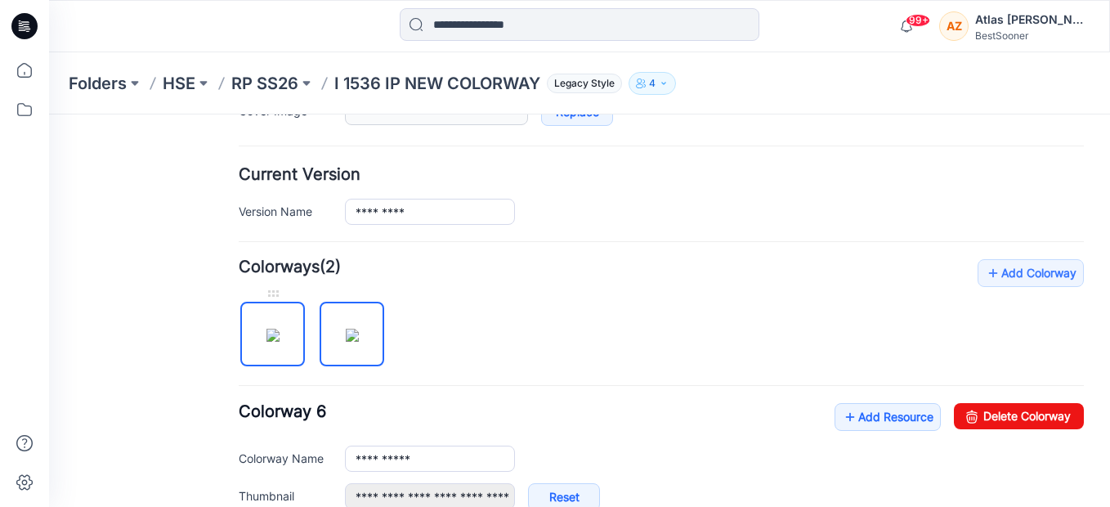
click at [276, 342] on img at bounding box center [272, 334] width 13 height 13
type input "**********"
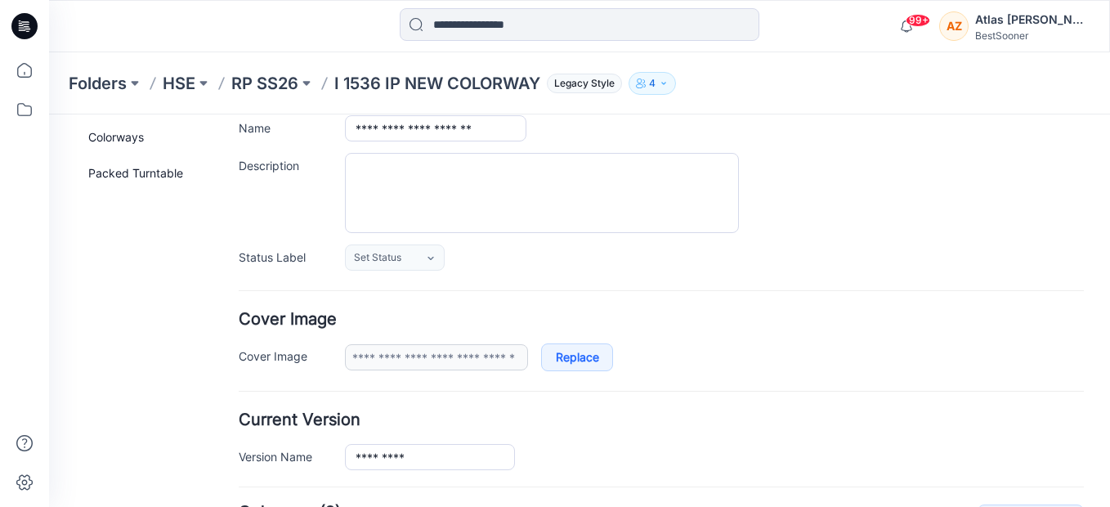
scroll to position [0, 0]
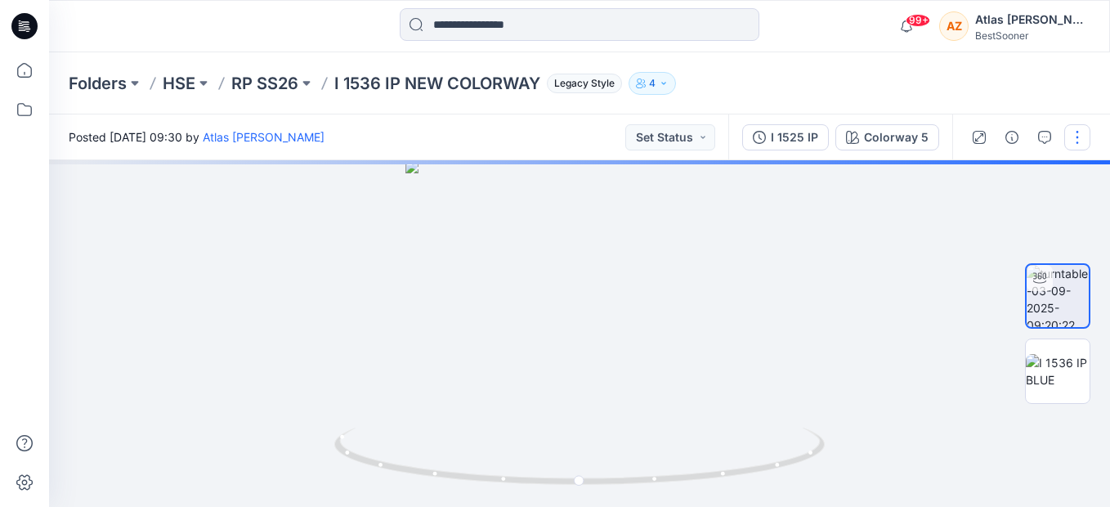
click at [1075, 144] on button "button" at bounding box center [1077, 137] width 26 height 26
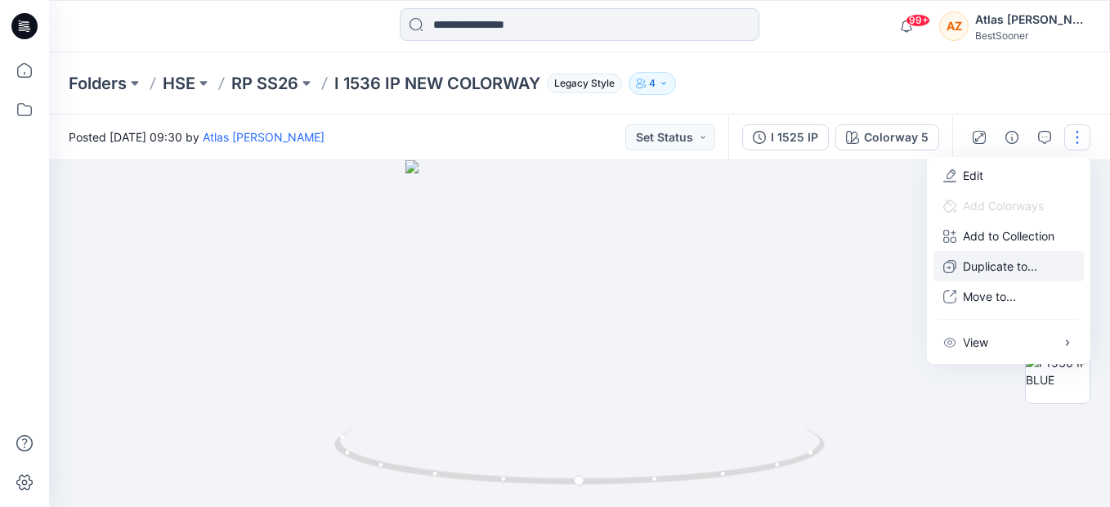
click at [1017, 266] on p "Duplicate to..." at bounding box center [1000, 265] width 74 height 17
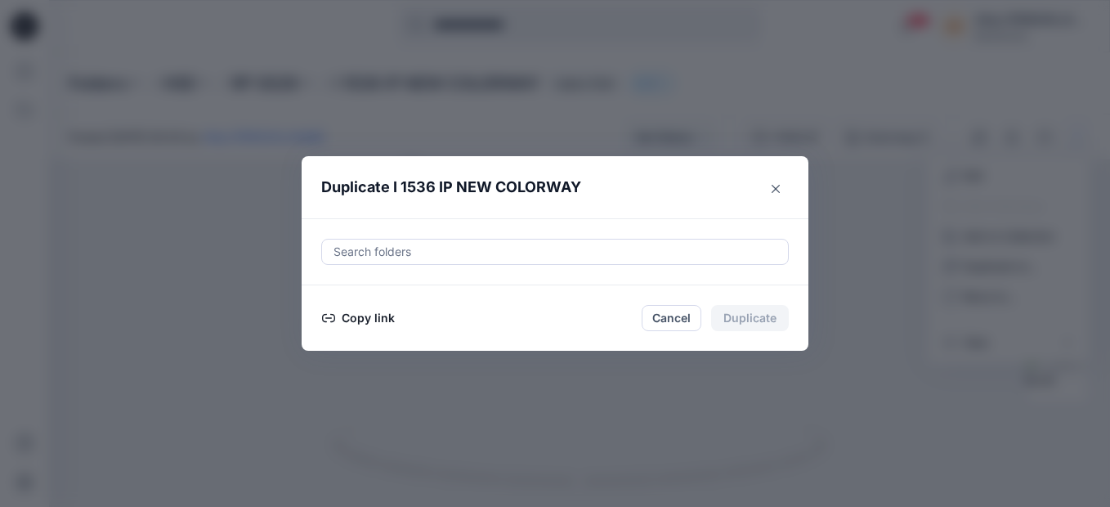
click at [354, 311] on button "Copy link" at bounding box center [358, 318] width 74 height 20
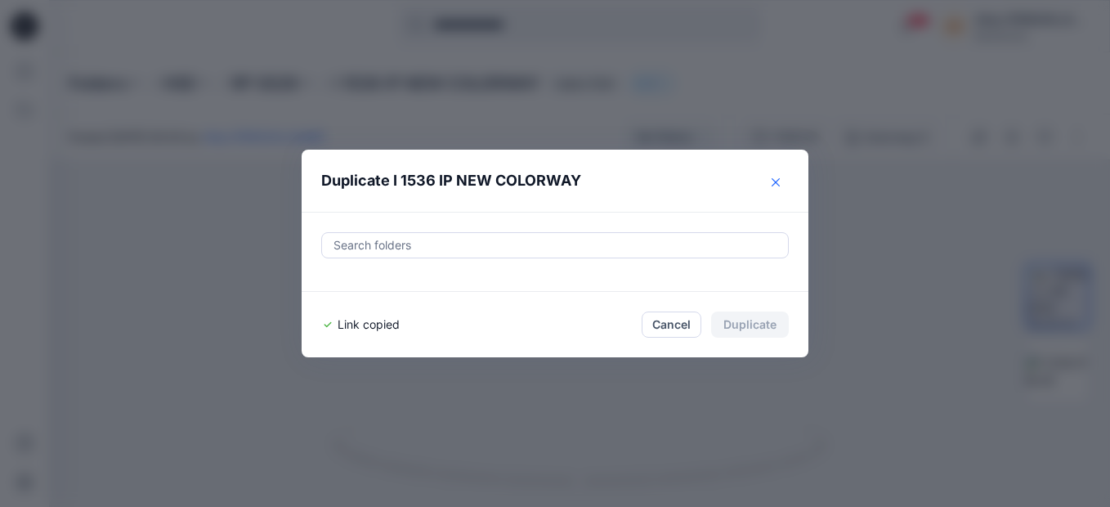
click at [775, 181] on icon "Close" at bounding box center [775, 182] width 8 height 8
